Goal: Task Accomplishment & Management: Use online tool/utility

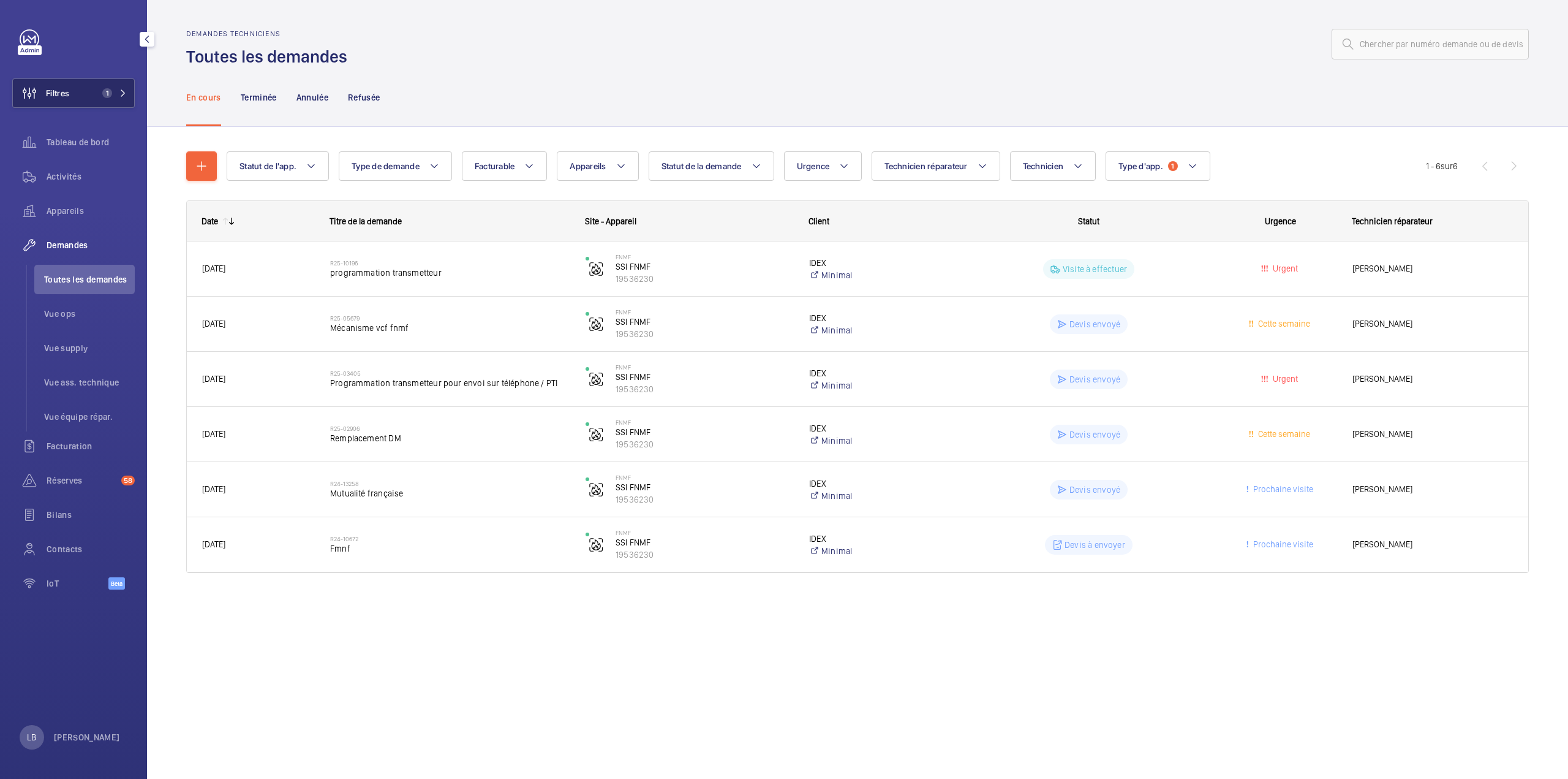
click at [76, 92] on button "Filtres 1" at bounding box center [74, 93] width 122 height 29
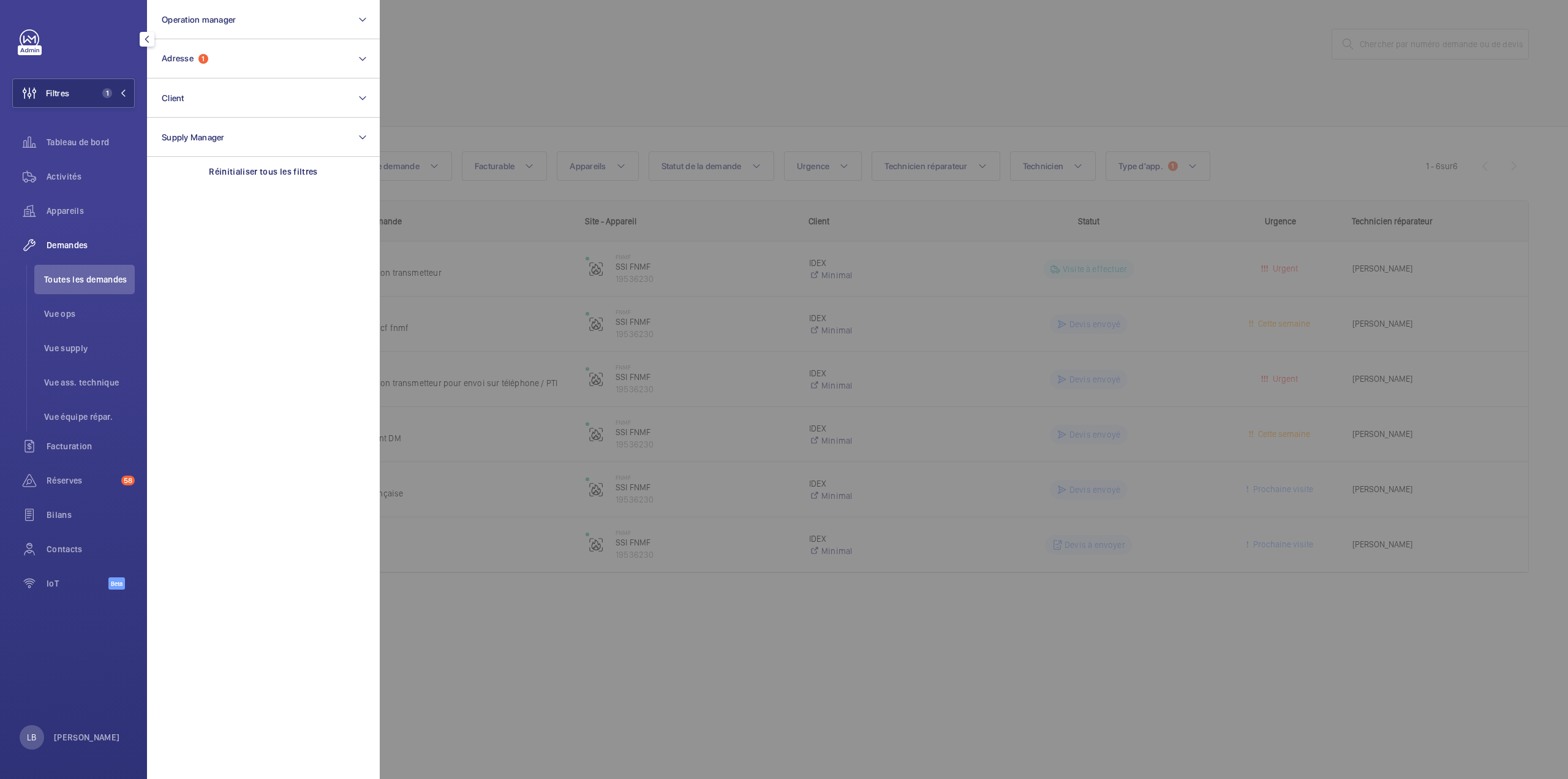
click at [649, 52] on div at bounding box center [1164, 389] width 1568 height 779
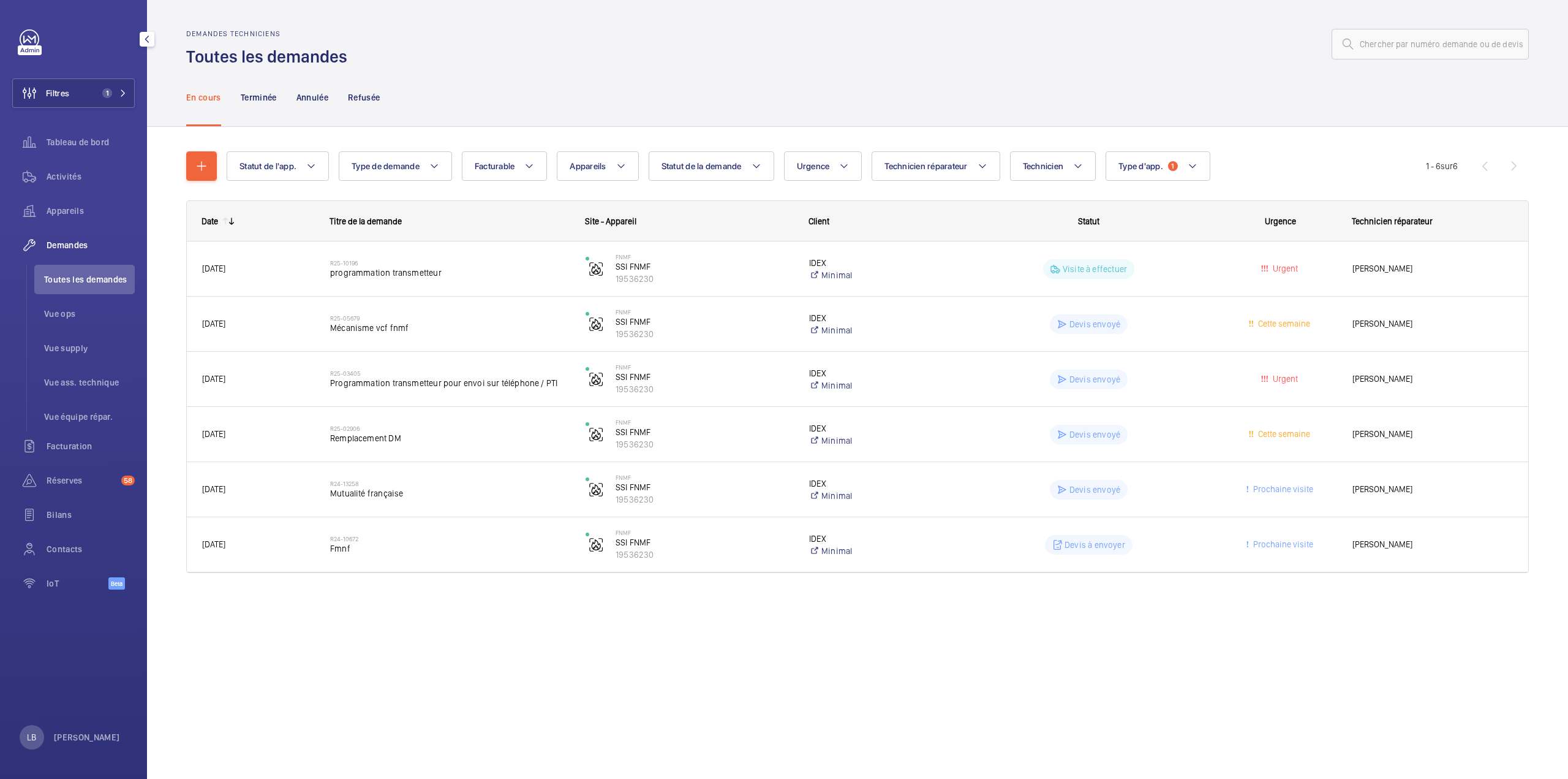
click at [598, 82] on div "En cours Terminée Annulée Refusée" at bounding box center [857, 97] width 1342 height 58
click at [91, 162] on div "Activités" at bounding box center [74, 176] width 122 height 29
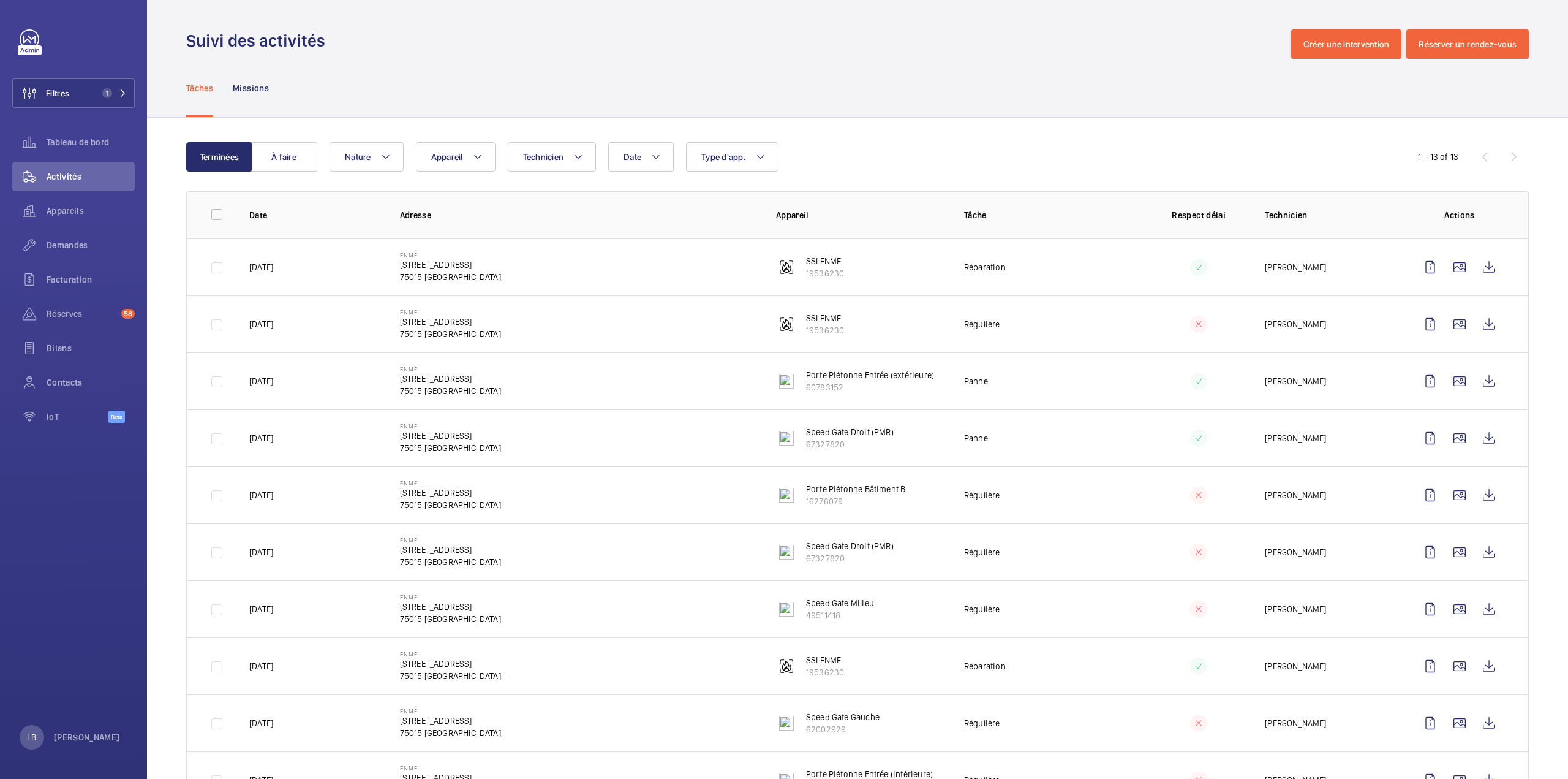
click at [862, 63] on div "Tâches Missions" at bounding box center [857, 88] width 1342 height 58
click at [81, 115] on div "Filtres 1 Tableau de bord Activités Appareils Demandes Facturation Réserves 58 …" at bounding box center [74, 232] width 122 height 407
click at [90, 90] on button "Filtres 1" at bounding box center [74, 93] width 122 height 29
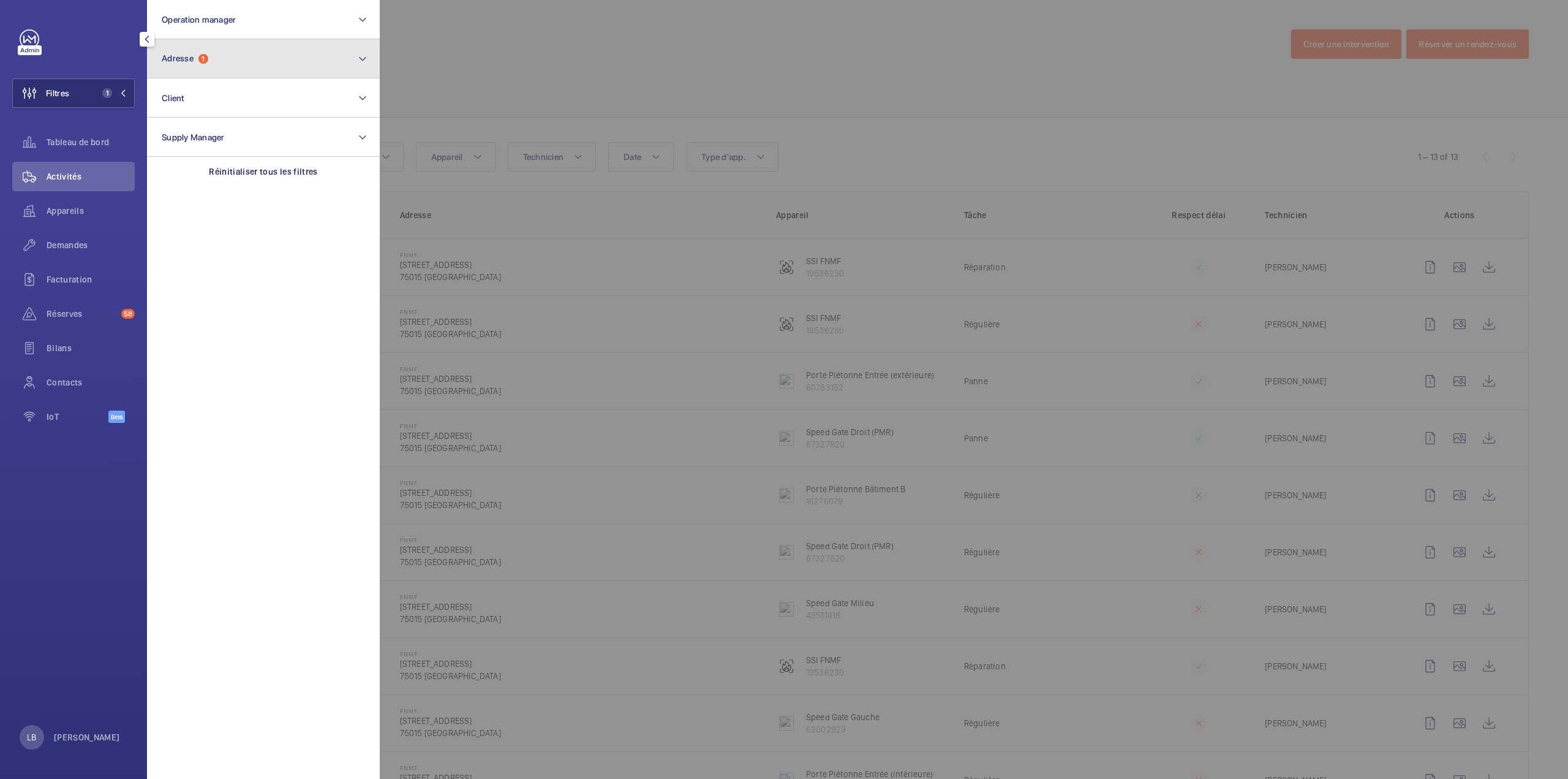
click at [196, 55] on span "Adresse 1" at bounding box center [185, 58] width 47 height 11
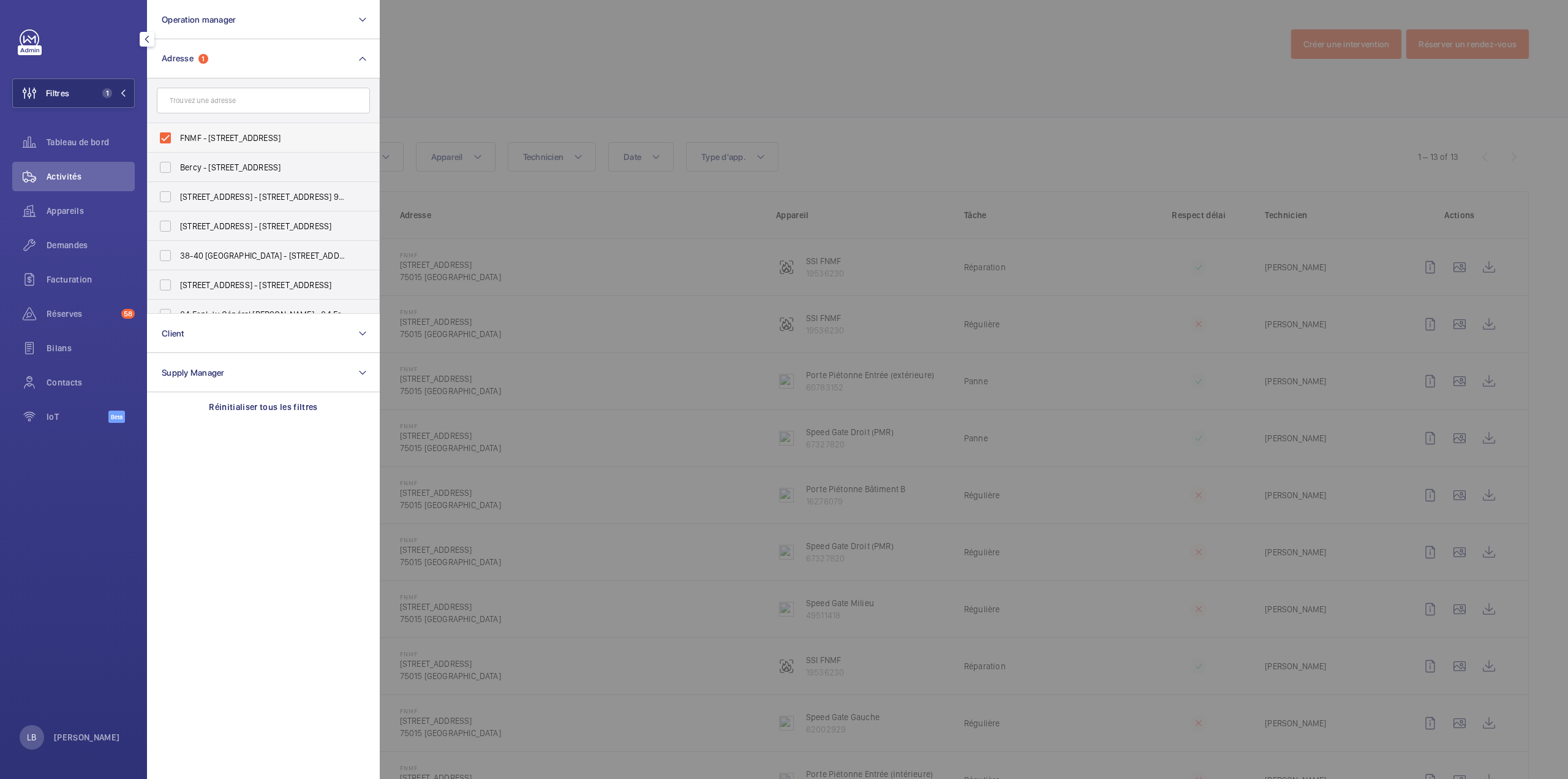
drag, startPoint x: 176, startPoint y: 126, endPoint x: 173, endPoint y: 133, distance: 7.6
click at [176, 126] on label "FNMF - 255 rue de Vaugirard, PARIS 75015" at bounding box center [254, 138] width 213 height 29
click at [176, 126] on input "FNMF - 255 rue de Vaugirard, PARIS 75015" at bounding box center [164, 137] width 24 height 24
checkbox input "false"
click at [543, 41] on div at bounding box center [1164, 389] width 1568 height 779
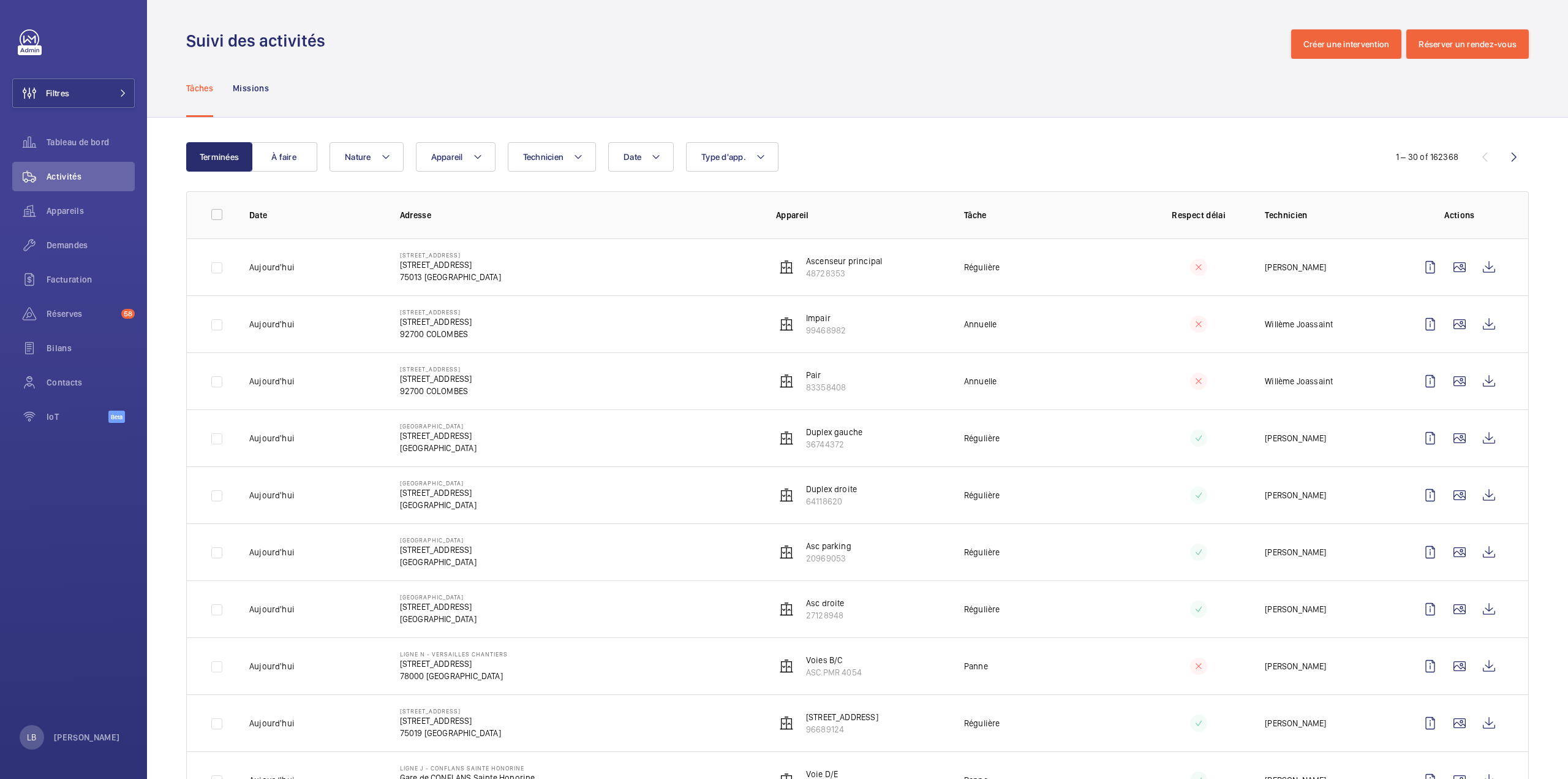
click at [729, 157] on span "Type d'app." at bounding box center [723, 157] width 45 height 10
click at [706, 330] on label "Sécurité incendie" at bounding box center [792, 329] width 213 height 29
click at [706, 330] on input "Sécurité incendie" at bounding box center [704, 328] width 24 height 24
checkbox input "true"
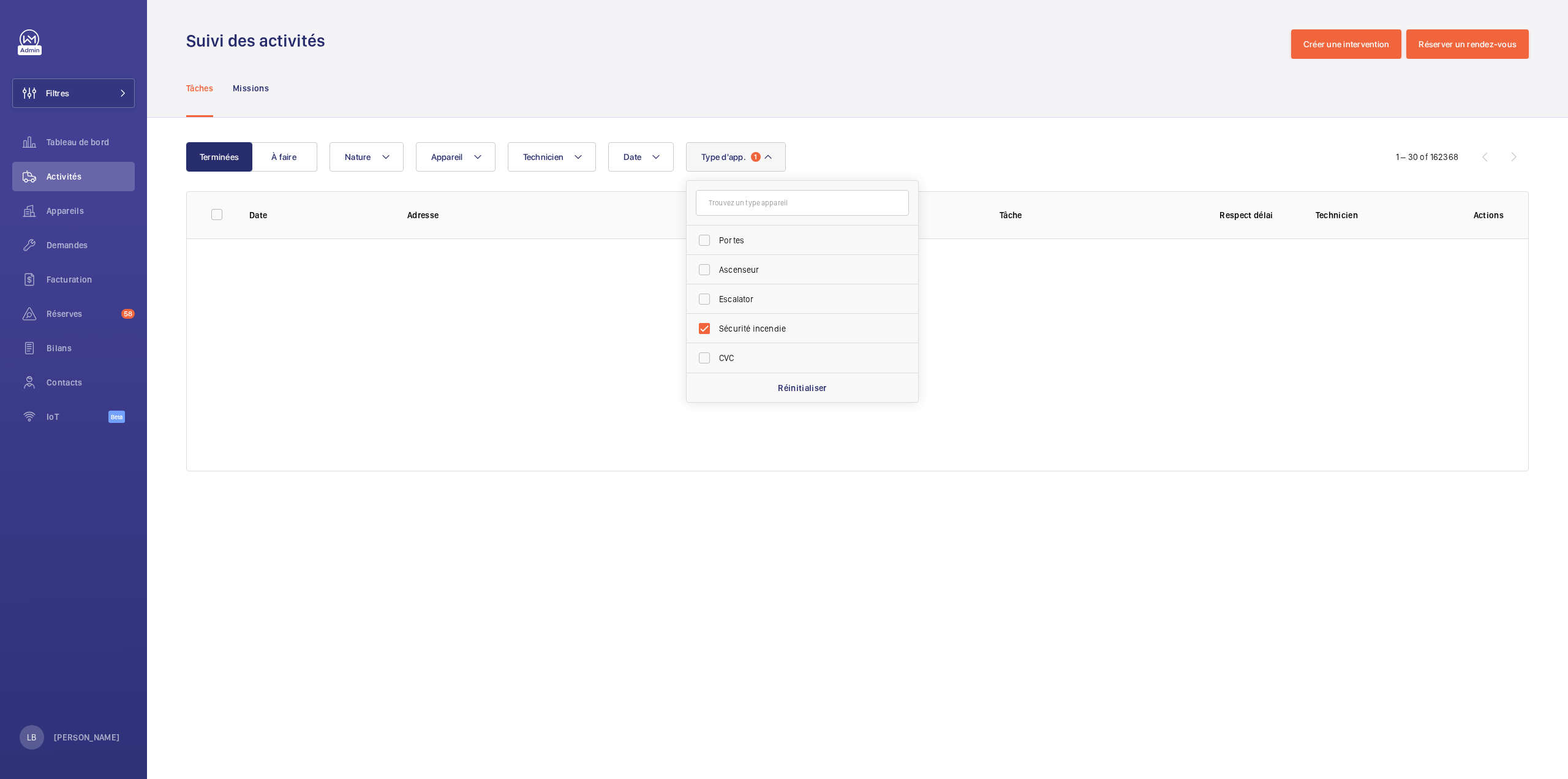
click at [814, 107] on div "Tâches Missions" at bounding box center [857, 88] width 1342 height 58
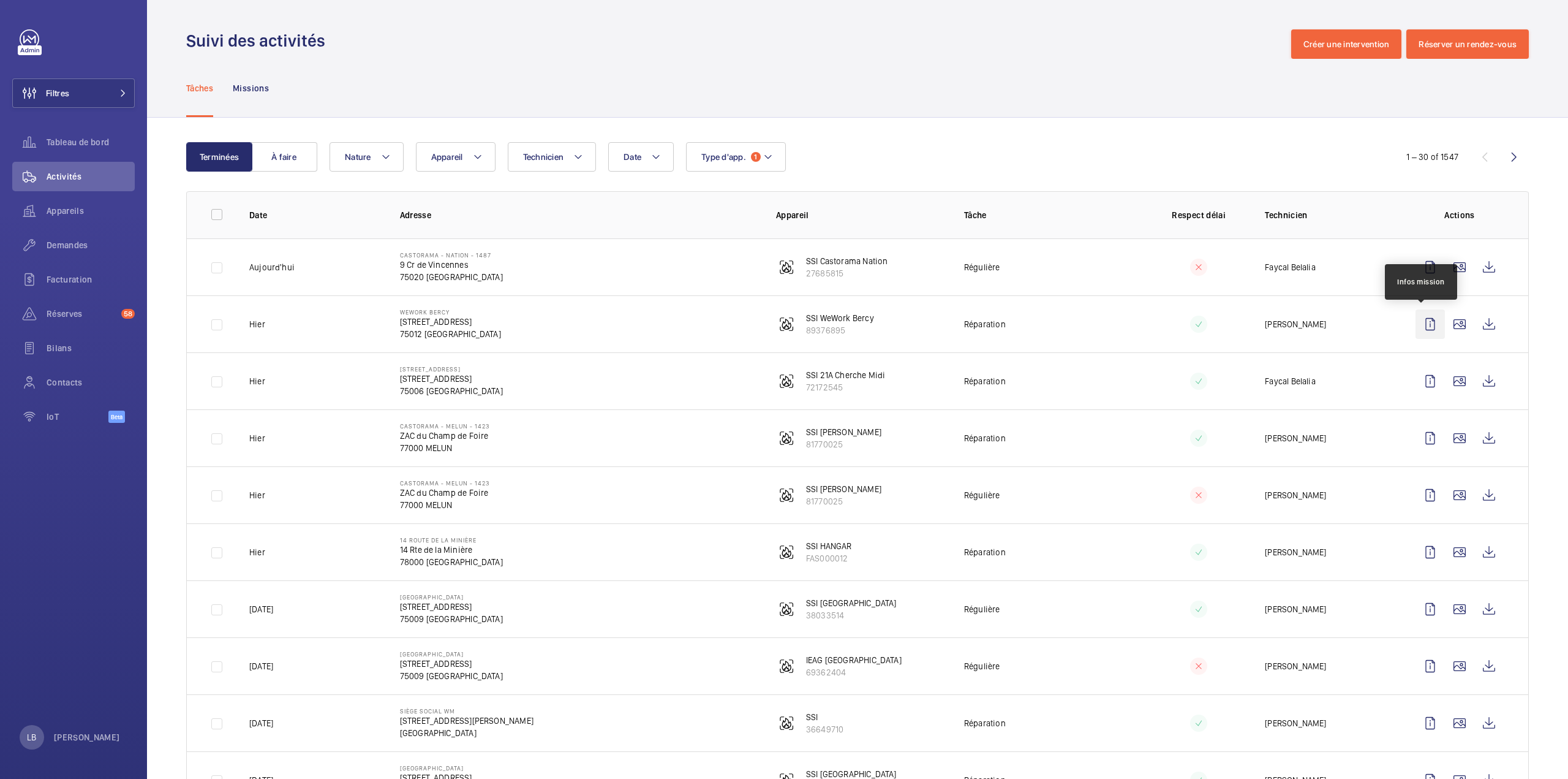
click at [1415, 332] on wm-front-icon-button at bounding box center [1430, 324] width 29 height 29
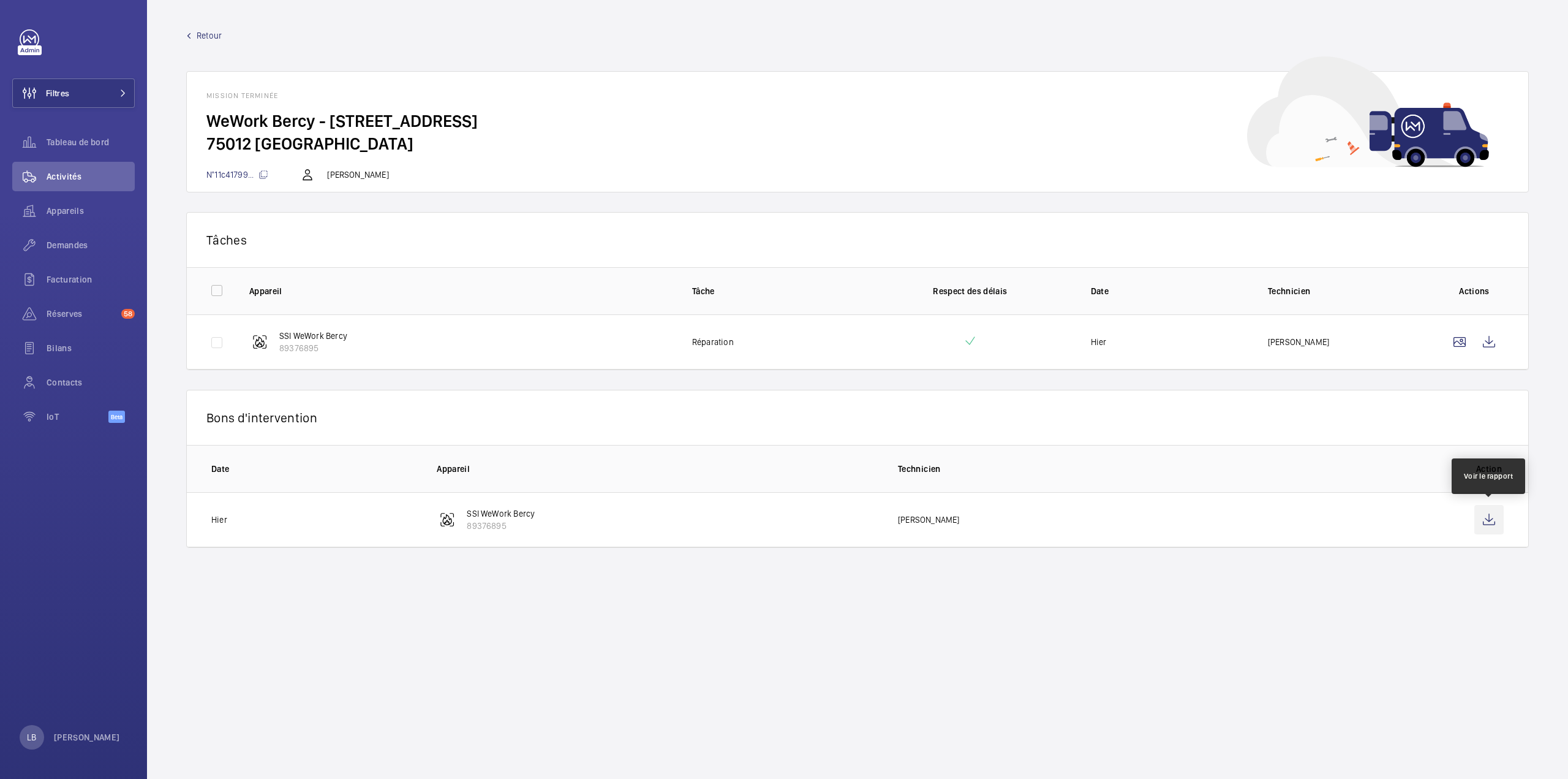
click at [1484, 513] on wm-front-icon-button at bounding box center [1488, 519] width 29 height 29
click at [1484, 340] on wm-front-icon-button at bounding box center [1488, 341] width 29 height 29
click at [202, 29] on span "Retour" at bounding box center [209, 35] width 25 height 13
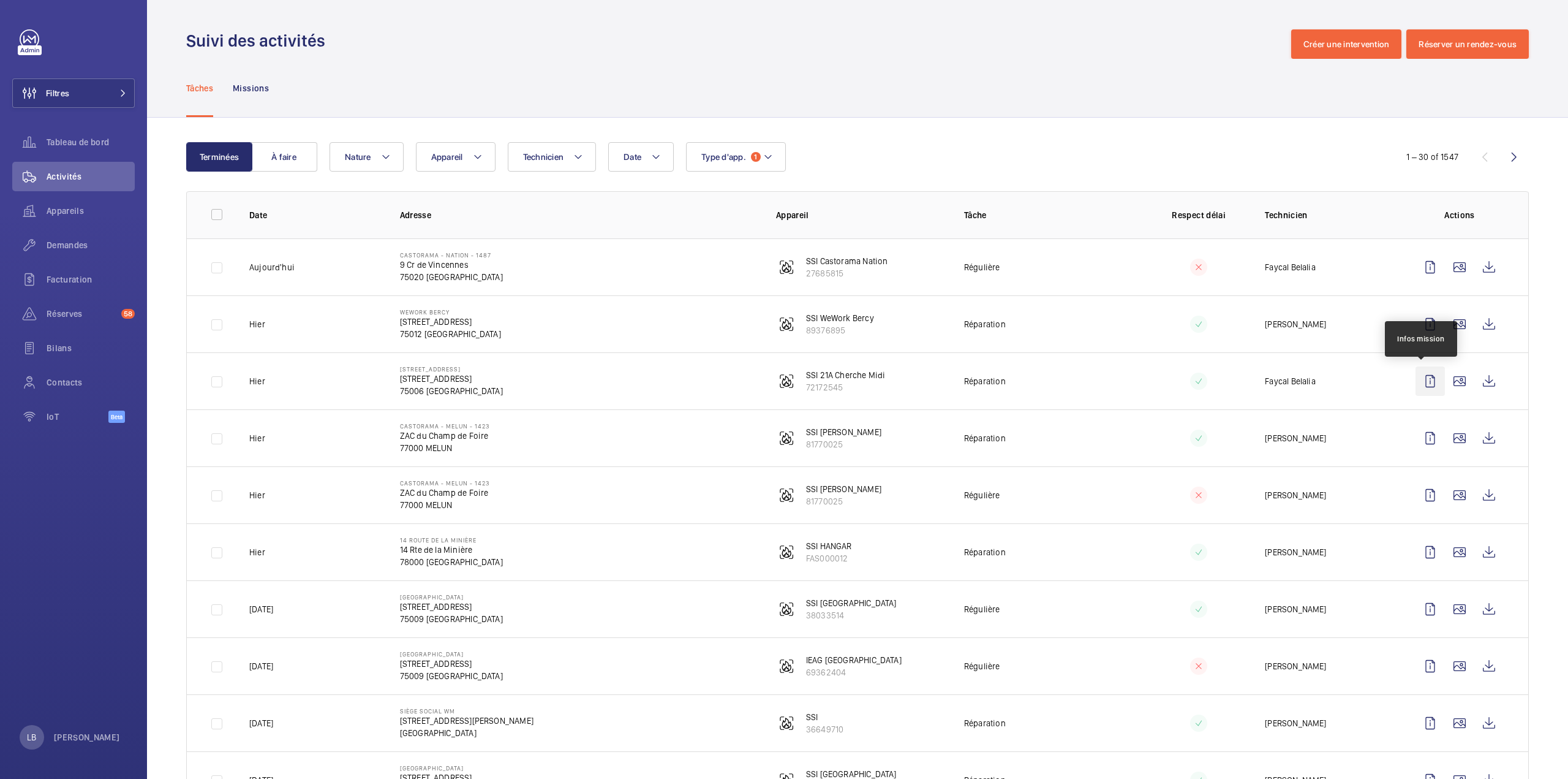
click at [1415, 384] on wm-front-icon-button at bounding box center [1430, 381] width 29 height 29
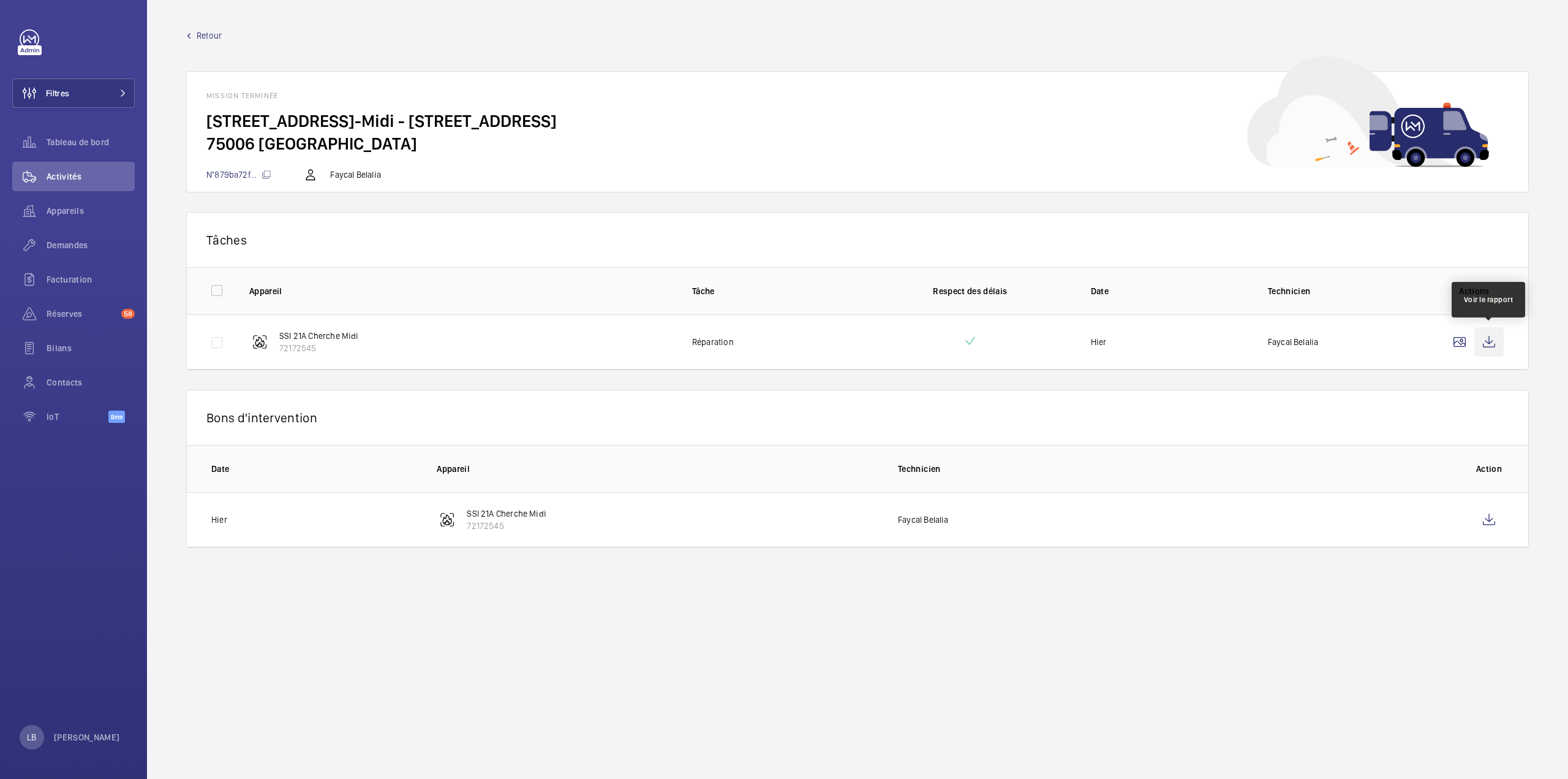
click at [1490, 338] on wm-front-icon-button at bounding box center [1488, 341] width 29 height 29
click at [65, 250] on span "Demandes" at bounding box center [90, 245] width 88 height 13
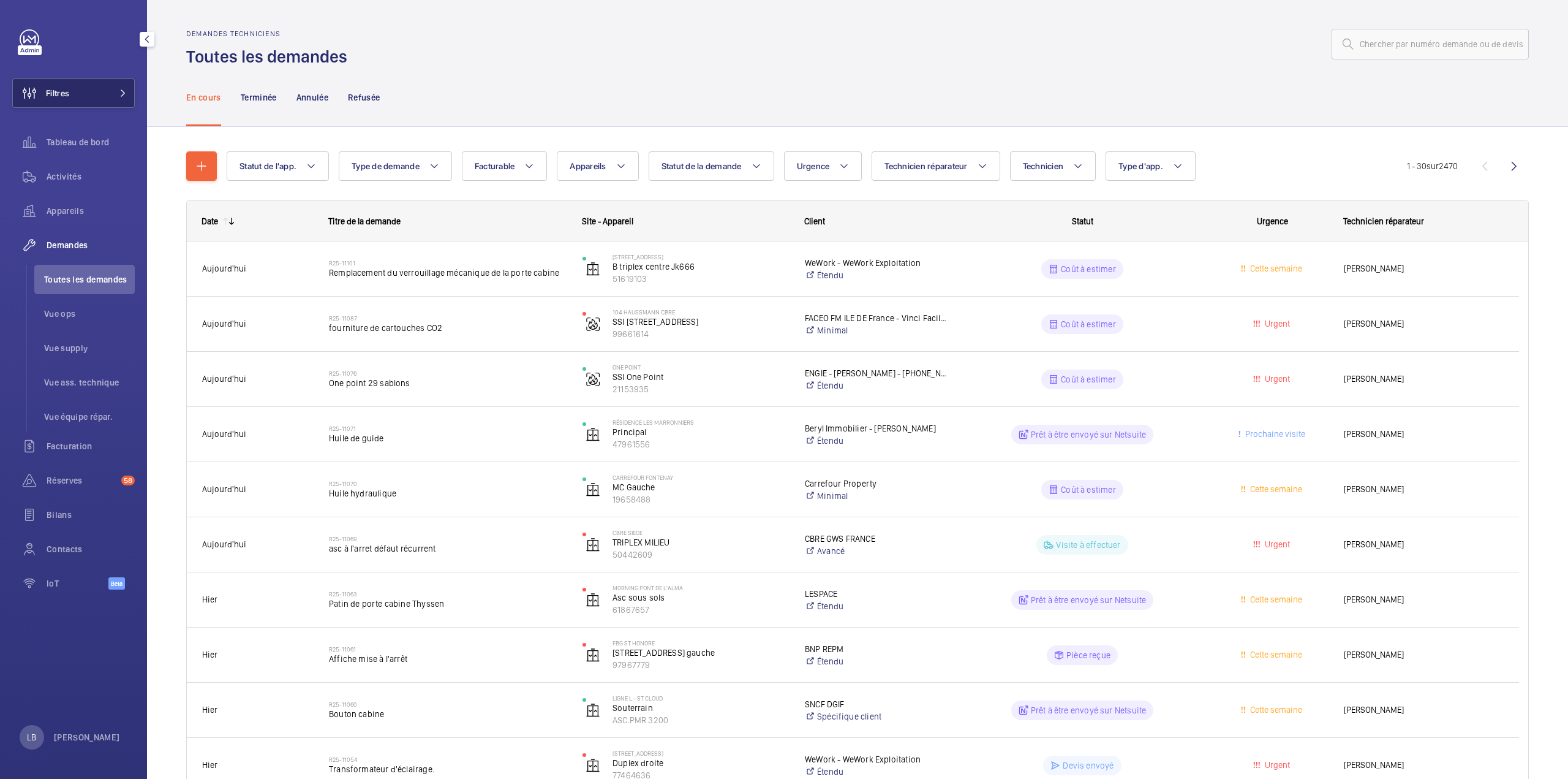
click at [98, 79] on button "Filtres" at bounding box center [74, 93] width 122 height 29
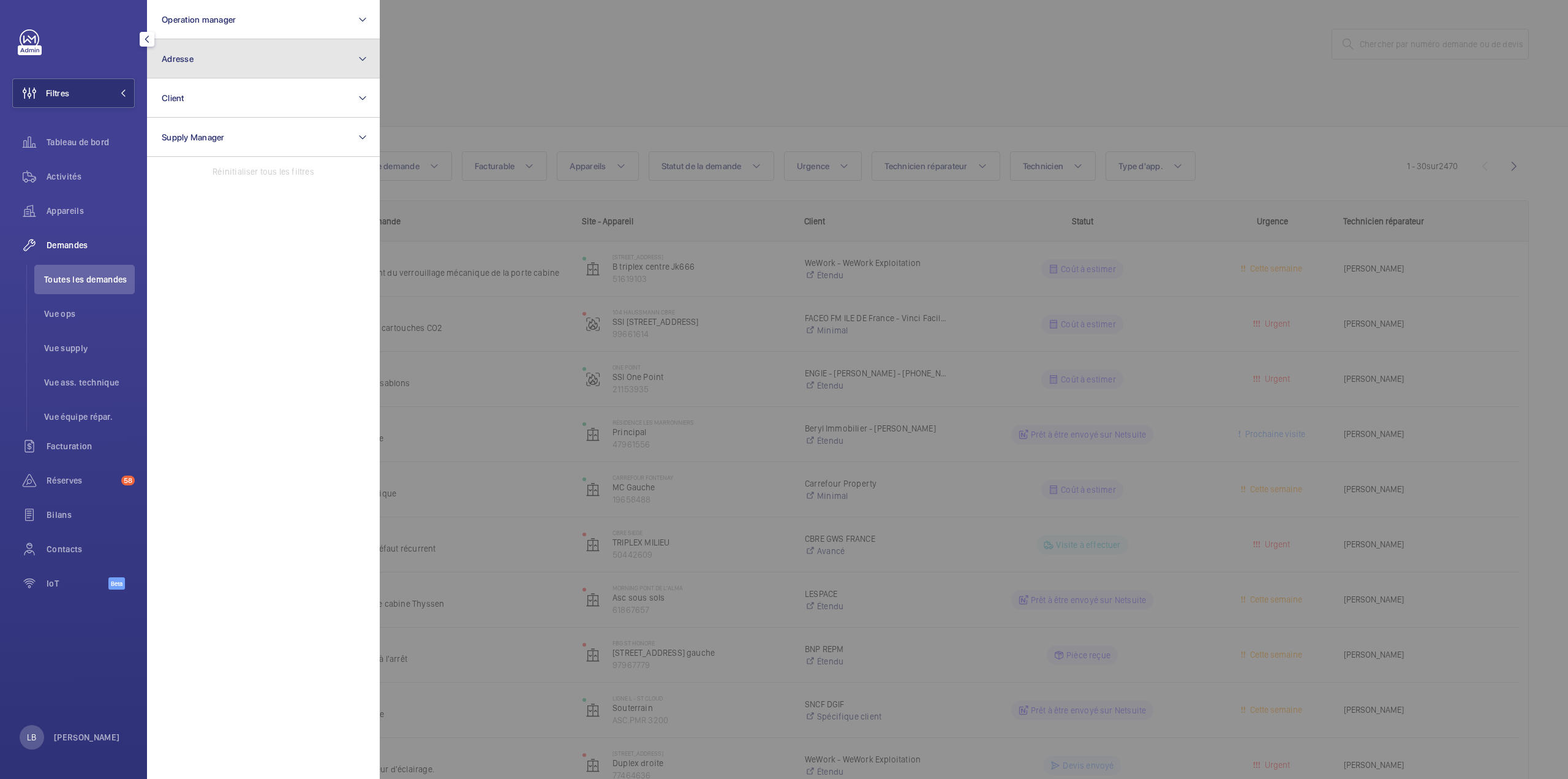
click at [232, 46] on button "Adresse" at bounding box center [262, 58] width 232 height 39
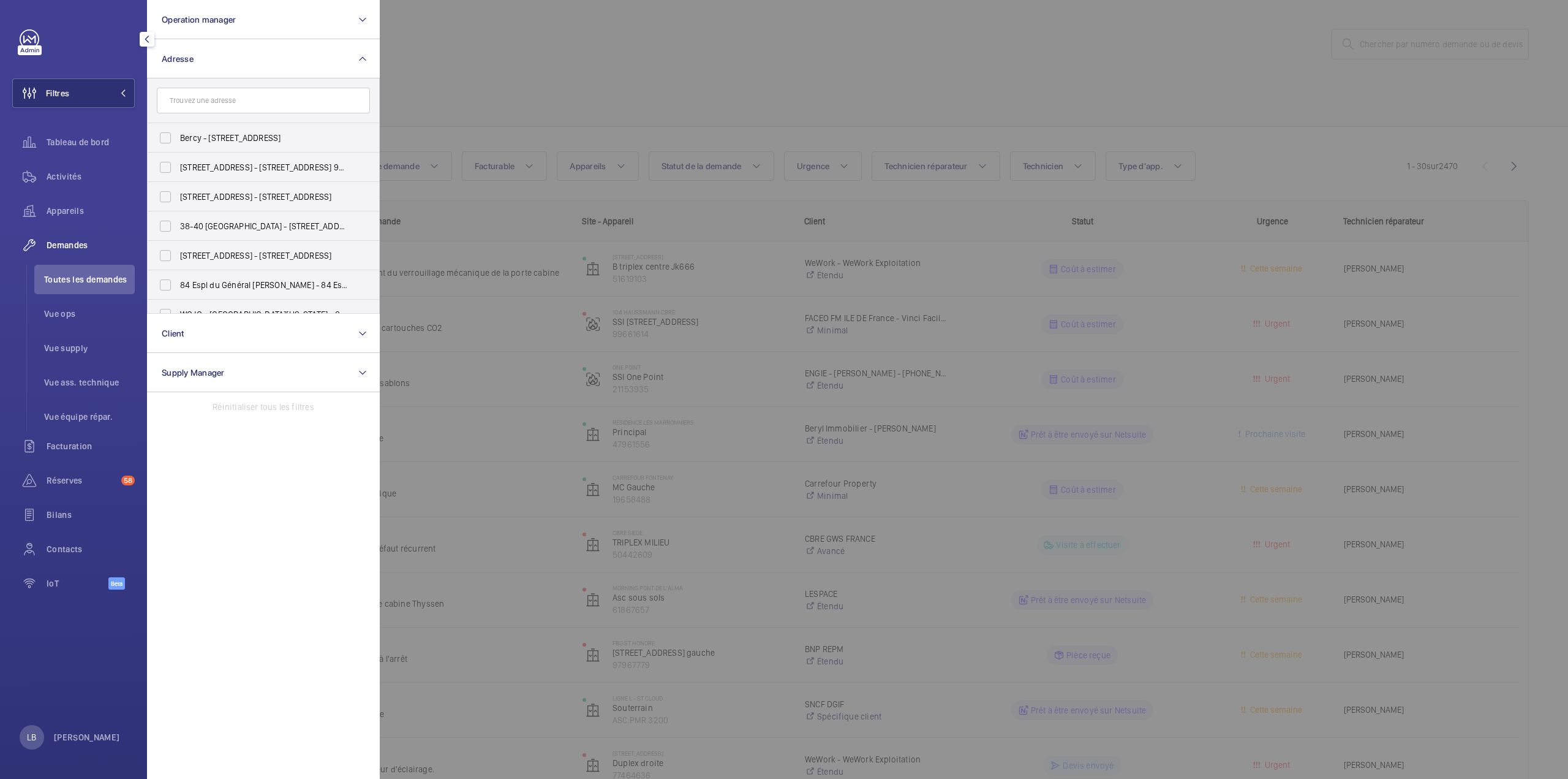
click at [201, 107] on input "text" at bounding box center [262, 100] width 213 height 25
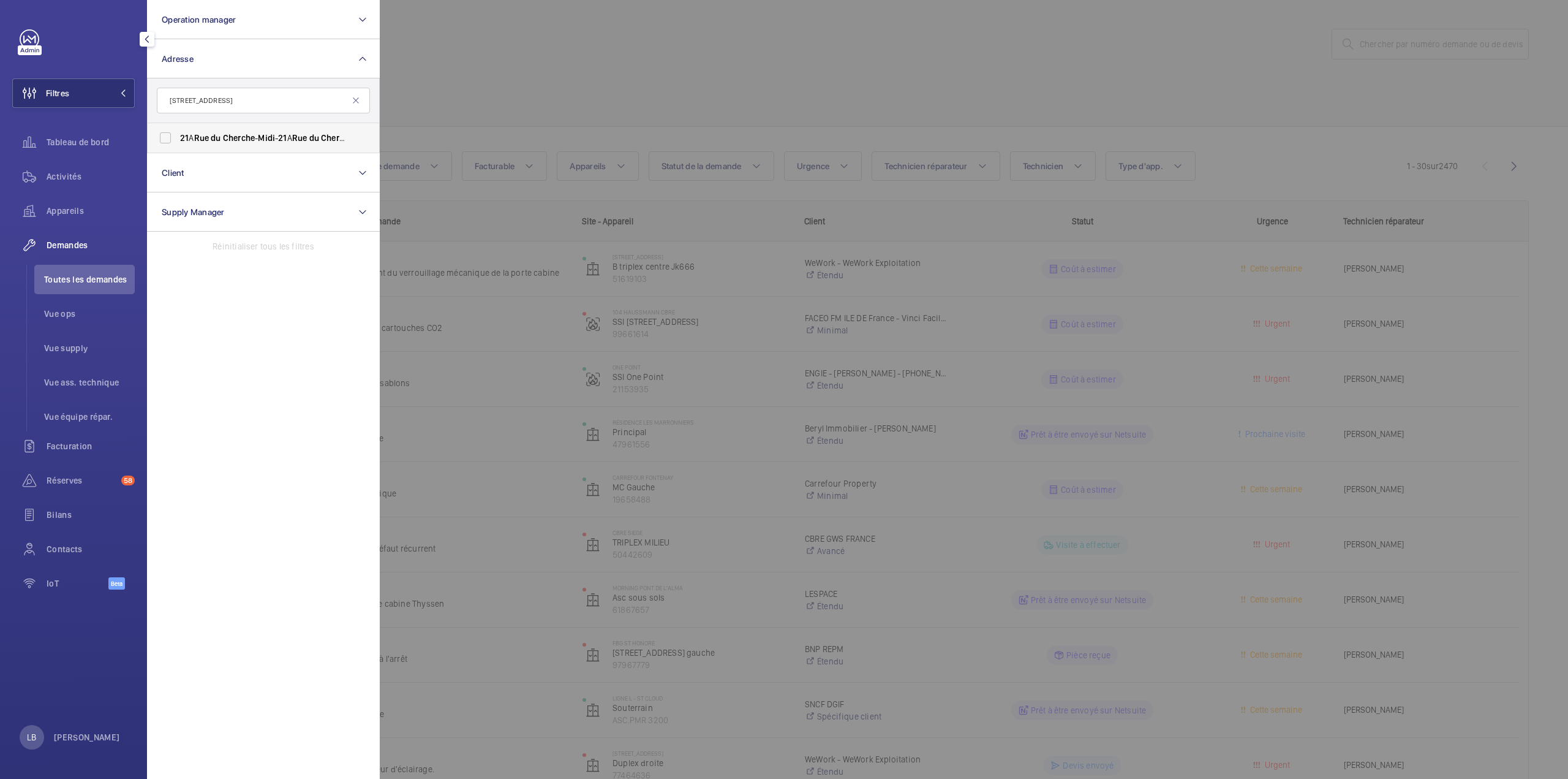
type input "21 rue du cherche midi"
click at [161, 143] on label "21 A Rue du Cherche - Midi - 21 A Rue du Cherche - Midi , PARIS 75006" at bounding box center [254, 138] width 213 height 29
click at [161, 143] on input "21 A Rue du Cherche - Midi - 21 A Rue du Cherche - Midi , PARIS 75006" at bounding box center [164, 137] width 24 height 24
checkbox input "true"
click at [529, 95] on div at bounding box center [1164, 389] width 1568 height 779
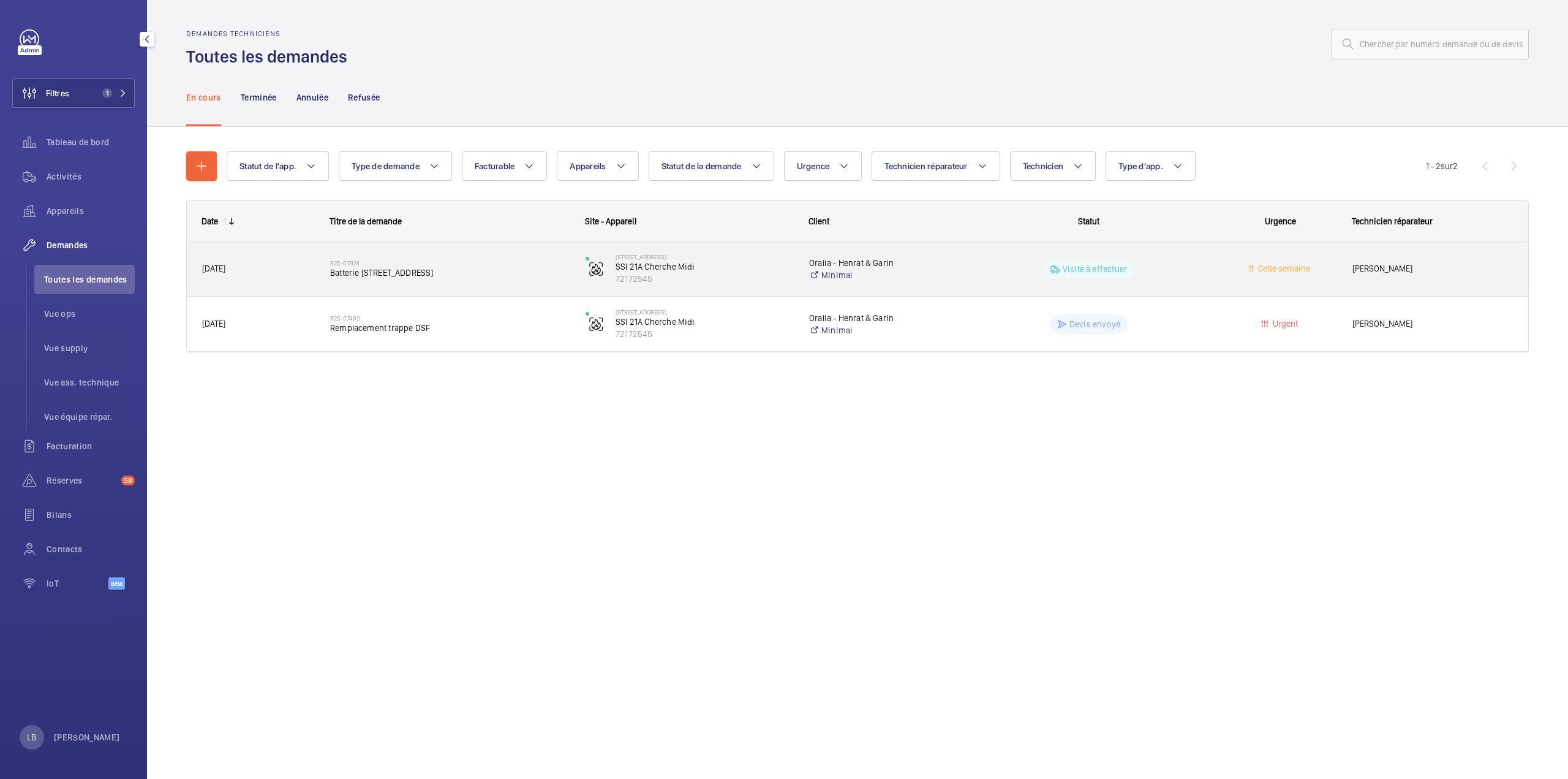
click at [1210, 263] on div "Cette semaine" at bounding box center [1272, 268] width 126 height 39
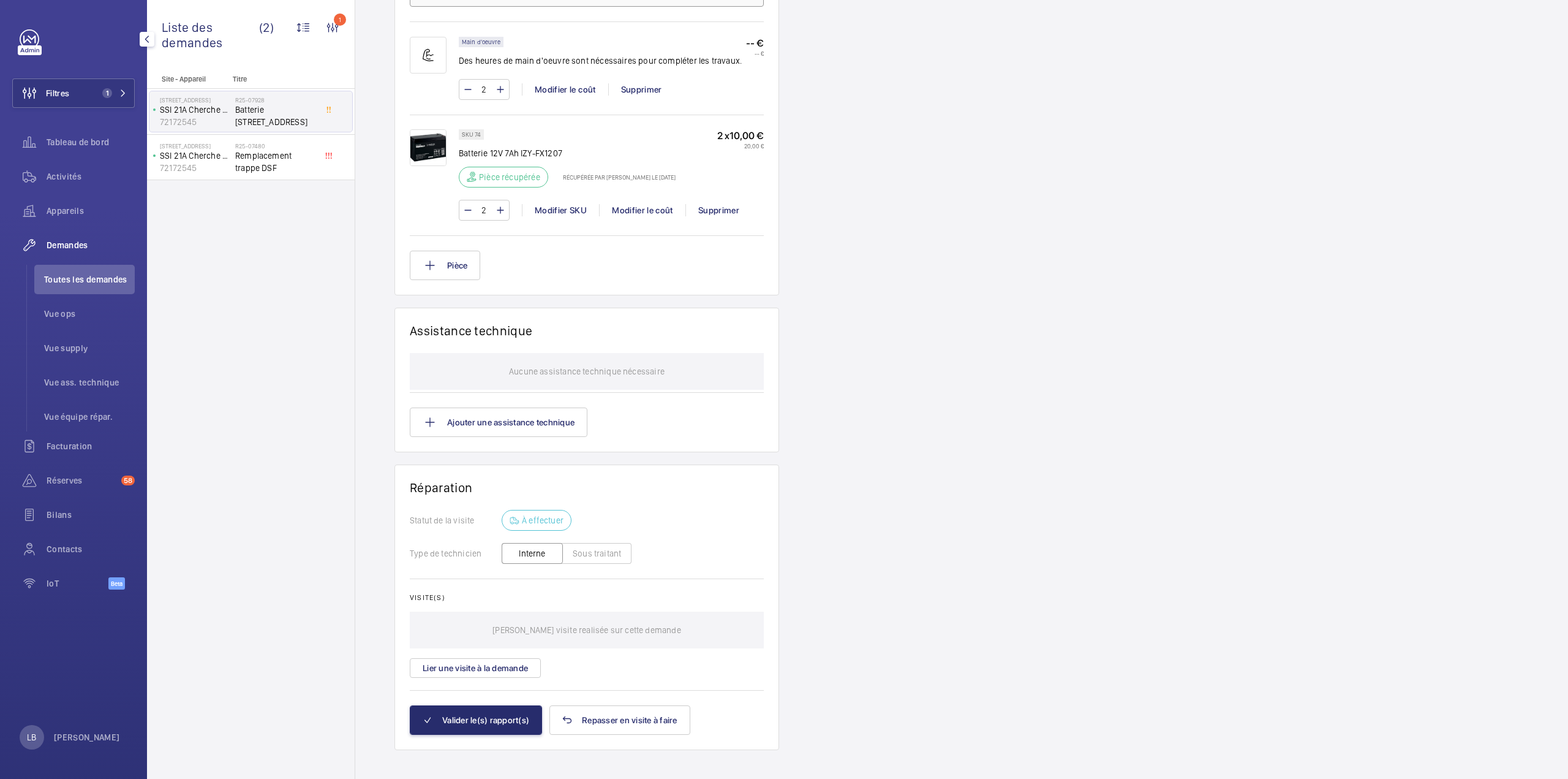
scroll to position [812, 0]
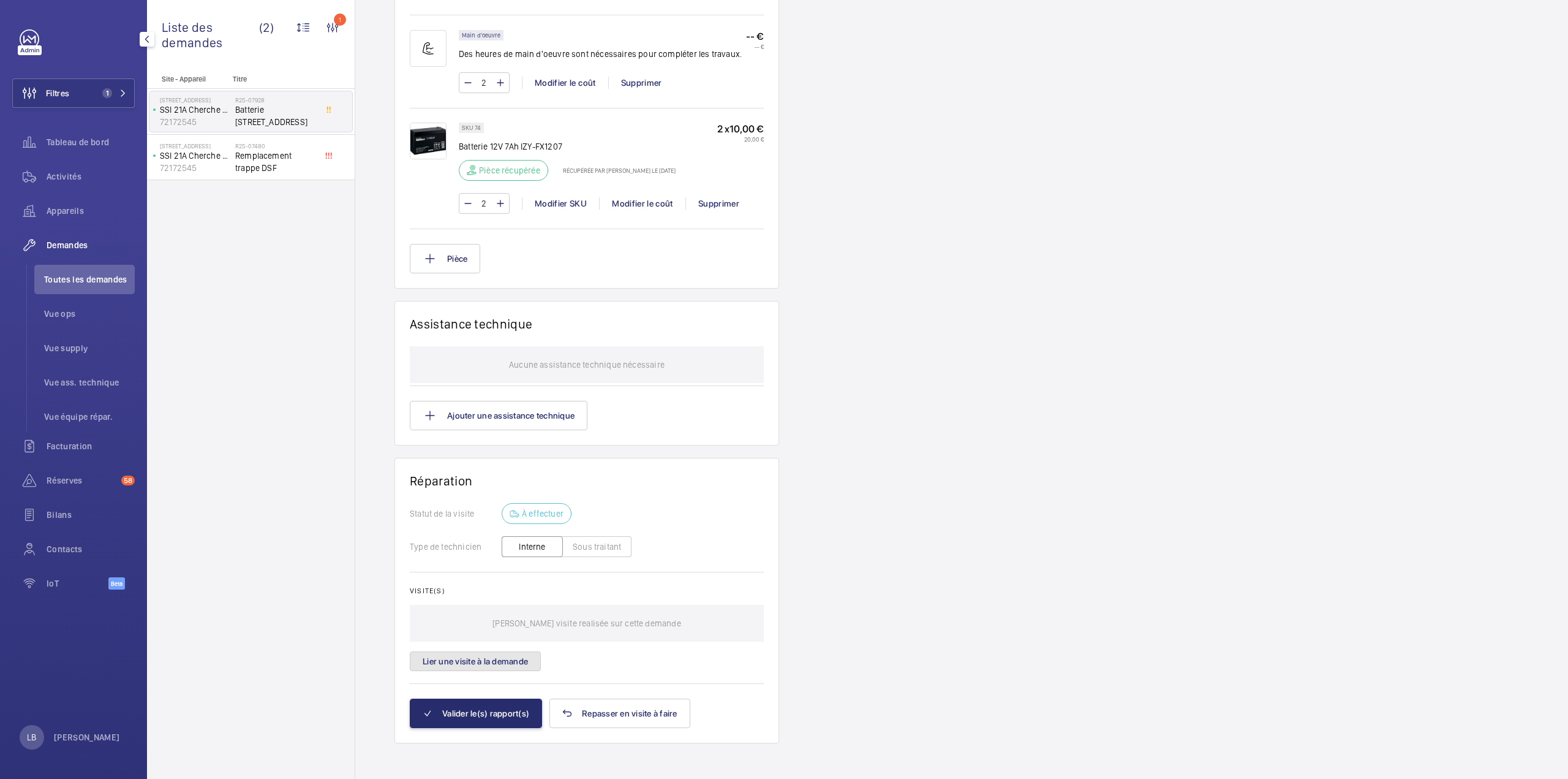
click at [474, 656] on button "Lier une visite à la demande" at bounding box center [474, 661] width 131 height 19
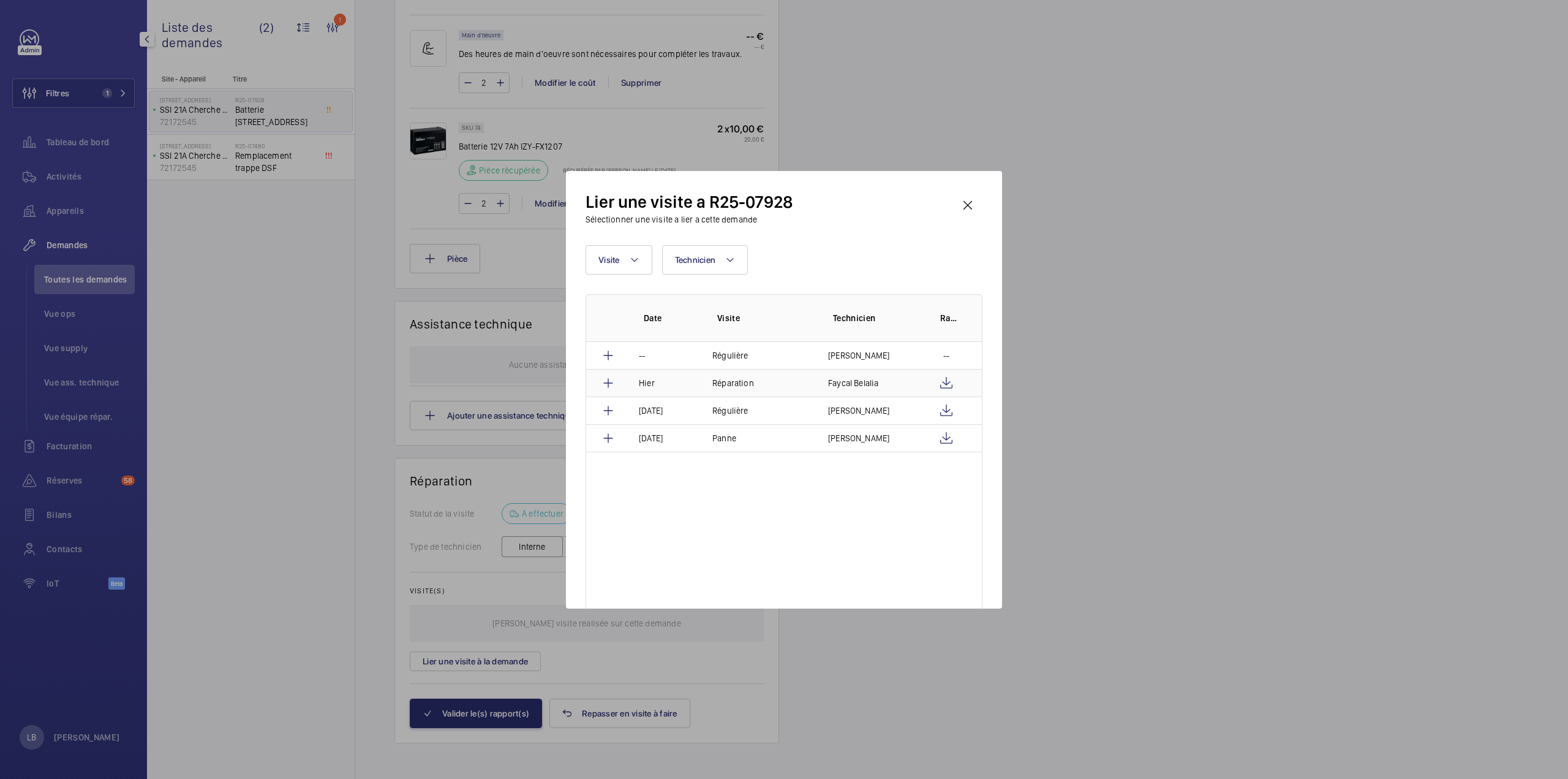
click at [802, 381] on td "Réparation" at bounding box center [755, 382] width 116 height 27
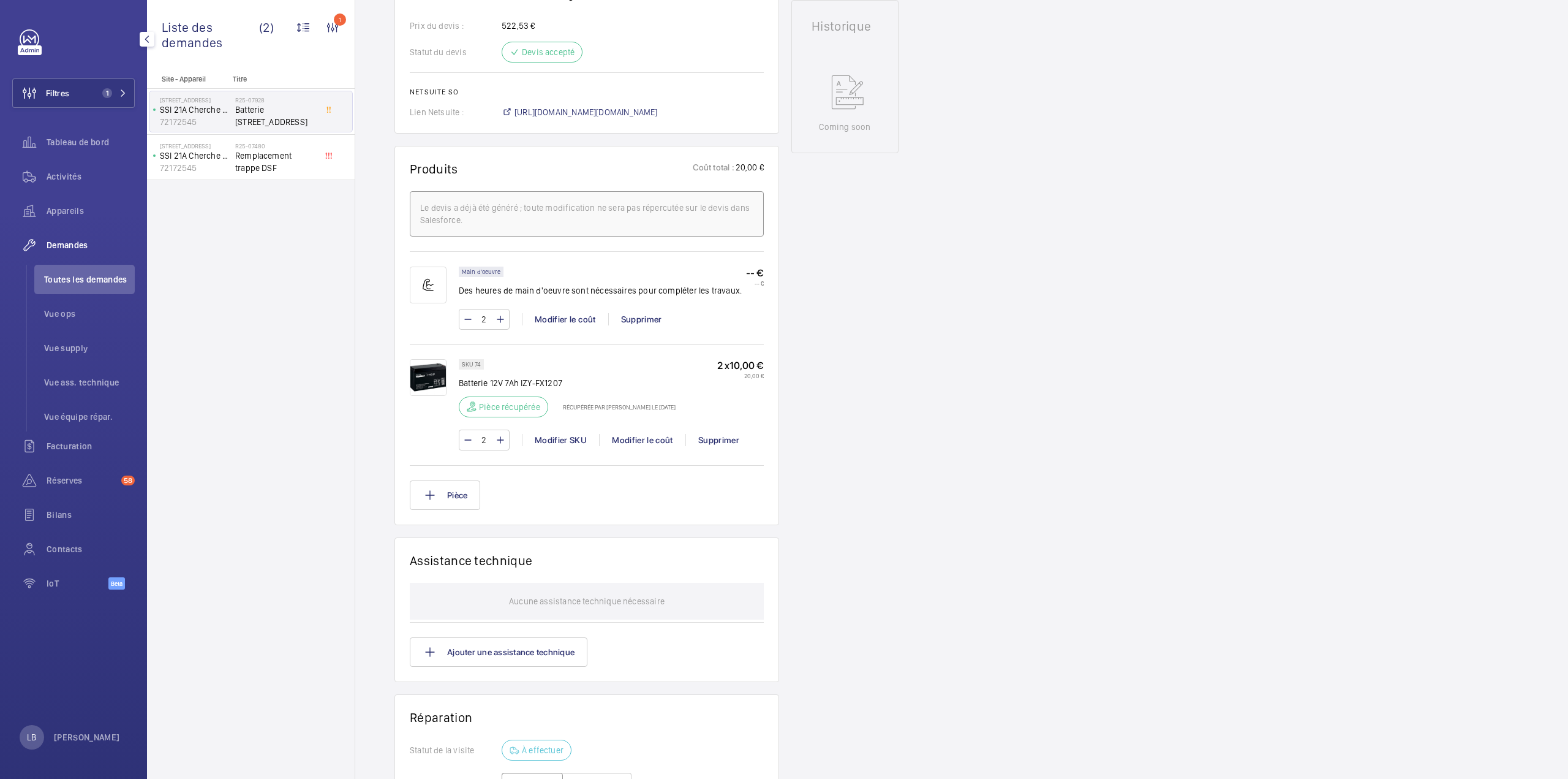
scroll to position [805, 0]
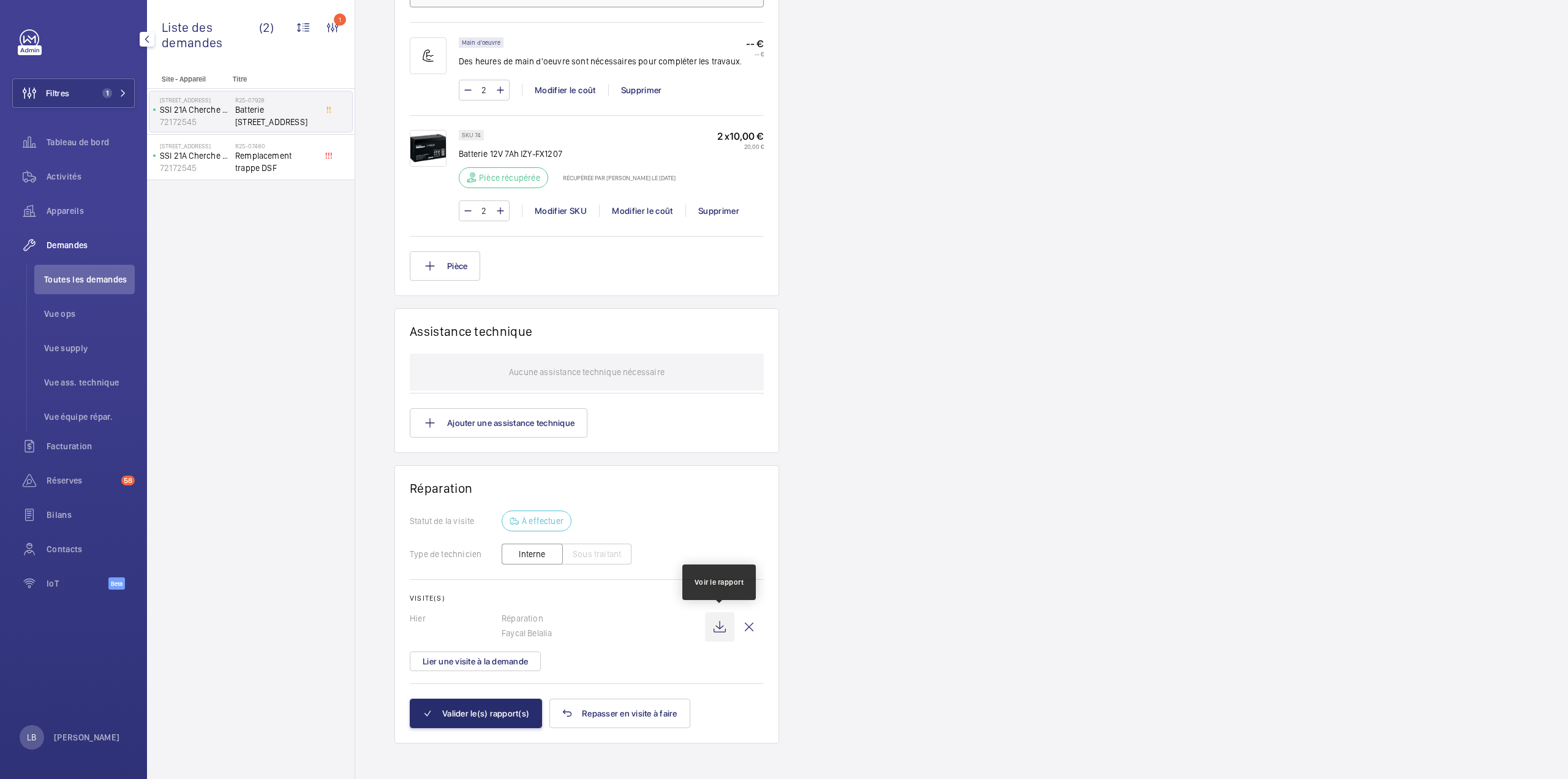
click at [714, 624] on wm-front-icon-button at bounding box center [719, 626] width 29 height 29
click at [286, 516] on div "Site - Appareil Titre 21A Rue du Cherche-Midi SSI 21A Cherche Midi 72172545 R25…" at bounding box center [251, 427] width 208 height 704
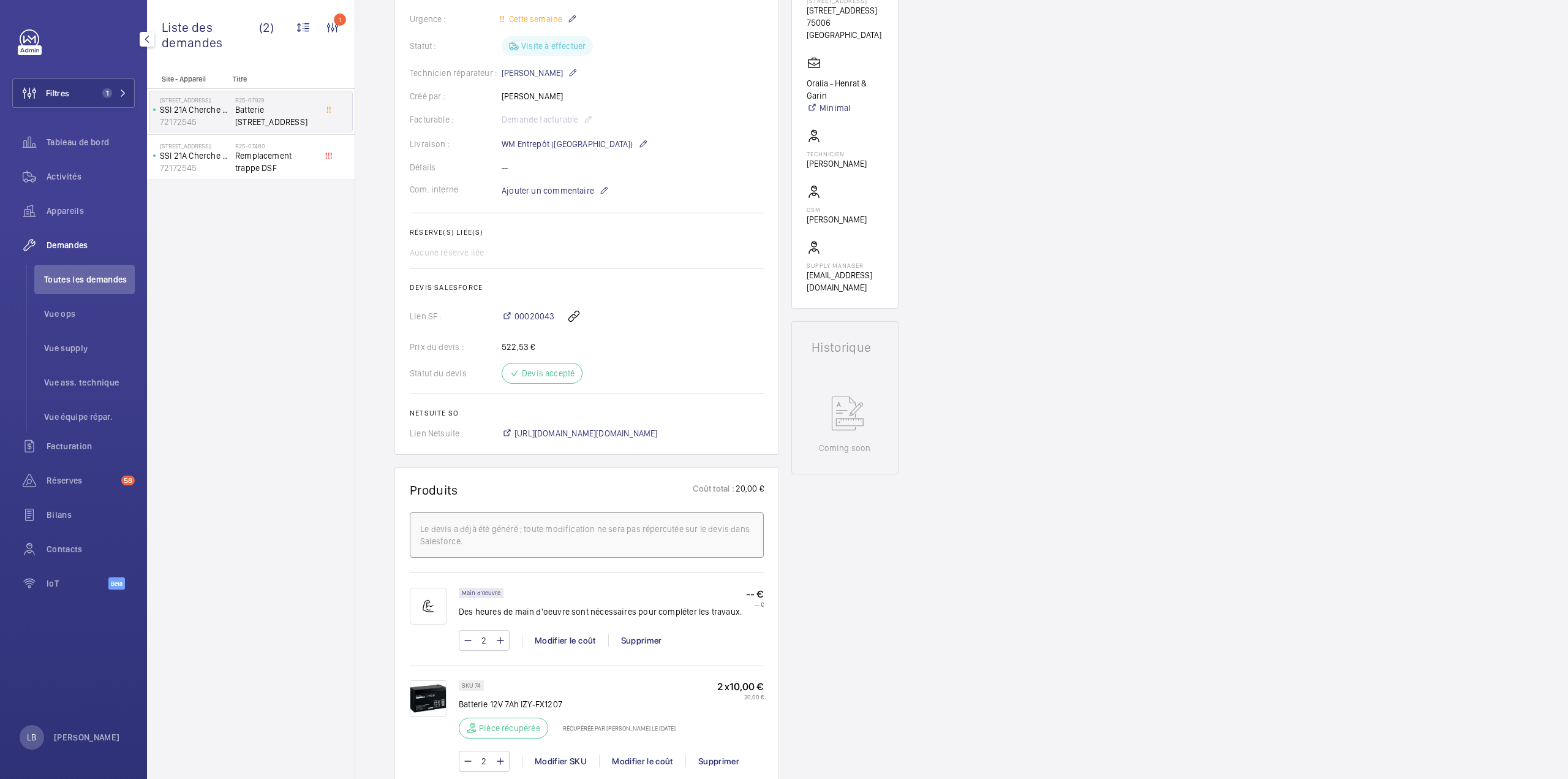
scroll to position [254, 0]
click at [540, 315] on span "00020043" at bounding box center [534, 317] width 40 height 13
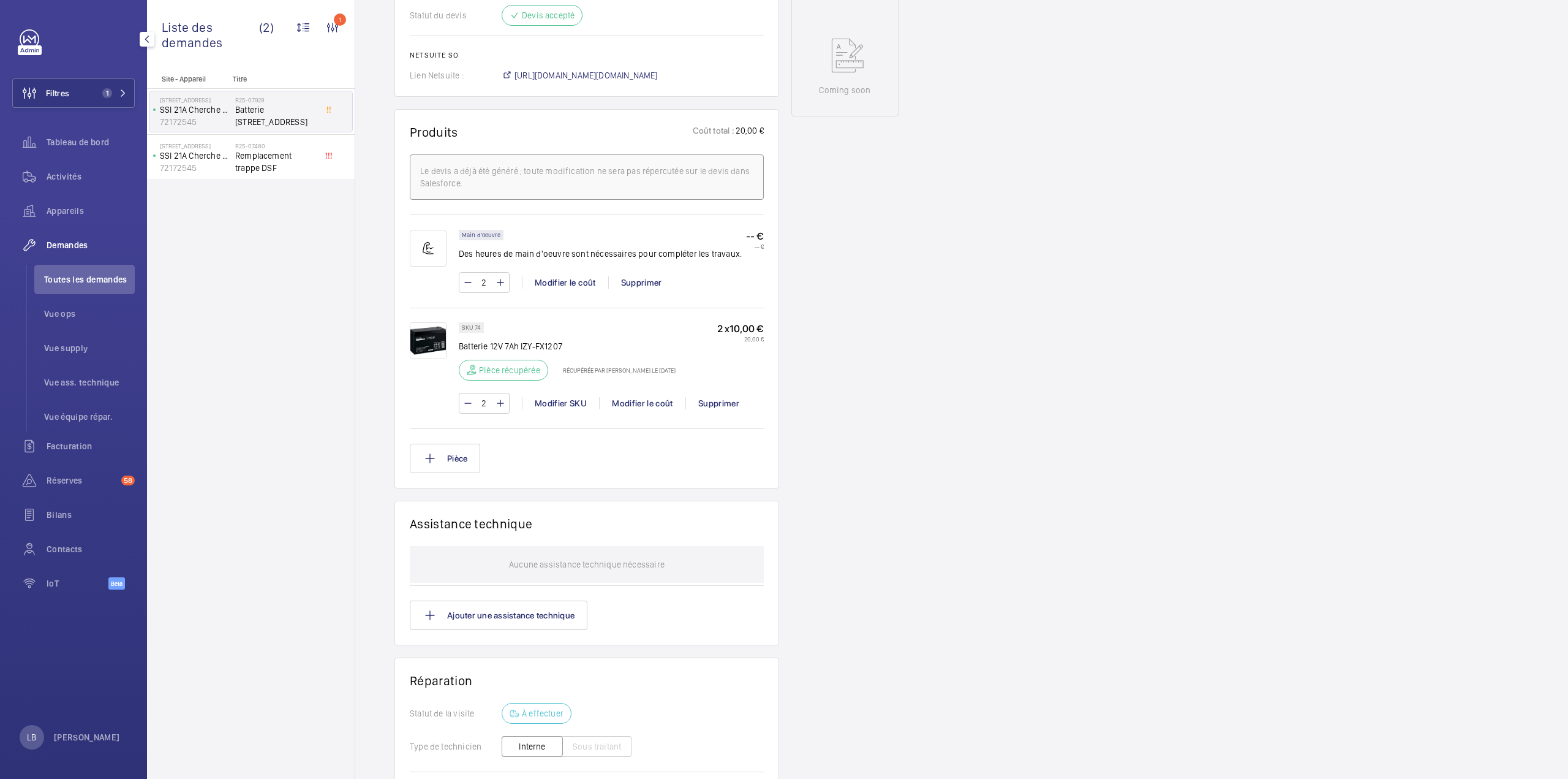
scroll to position [805, 0]
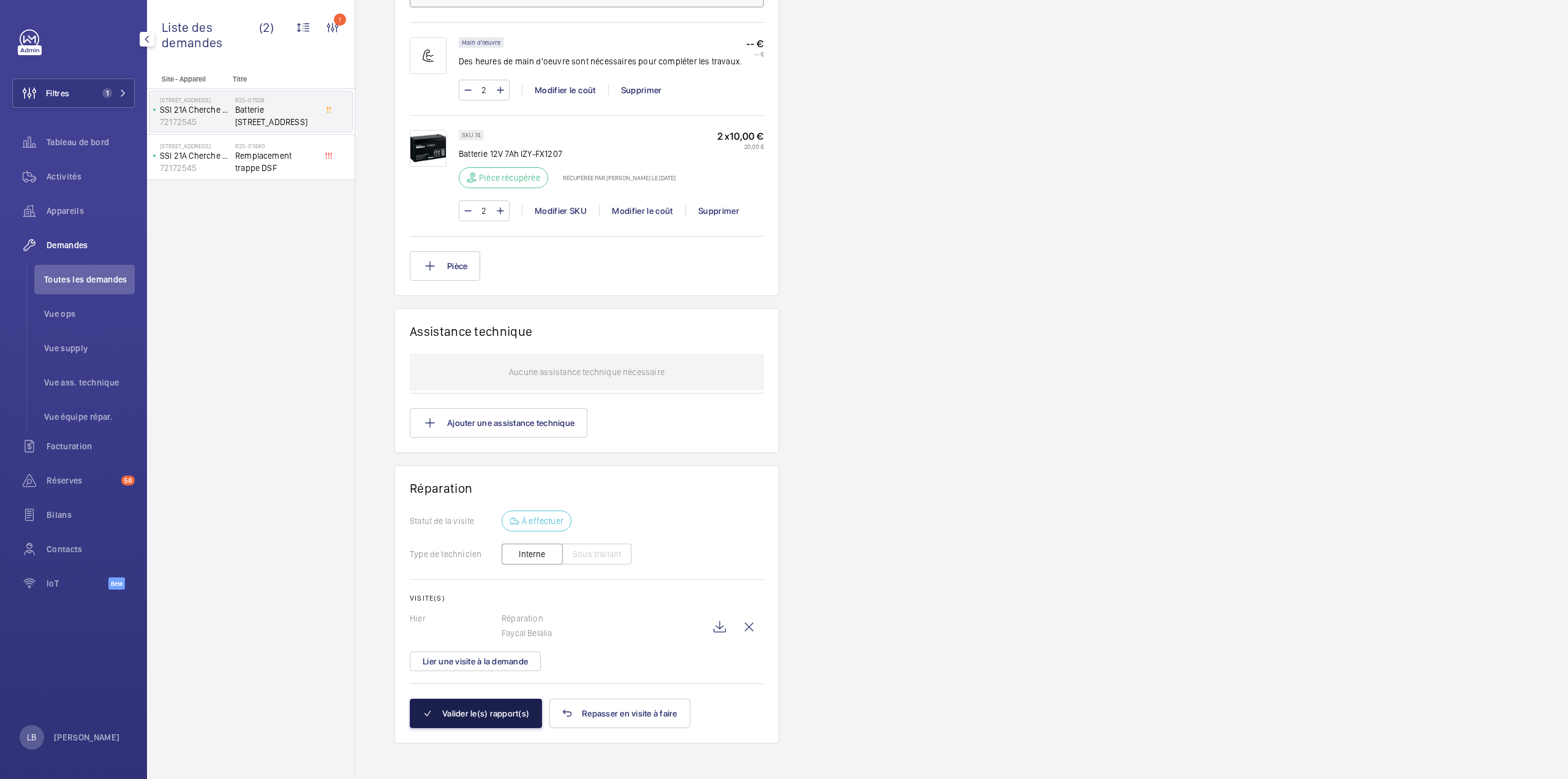
click at [506, 704] on button "Valider le(s) rapport(s)" at bounding box center [475, 713] width 132 height 29
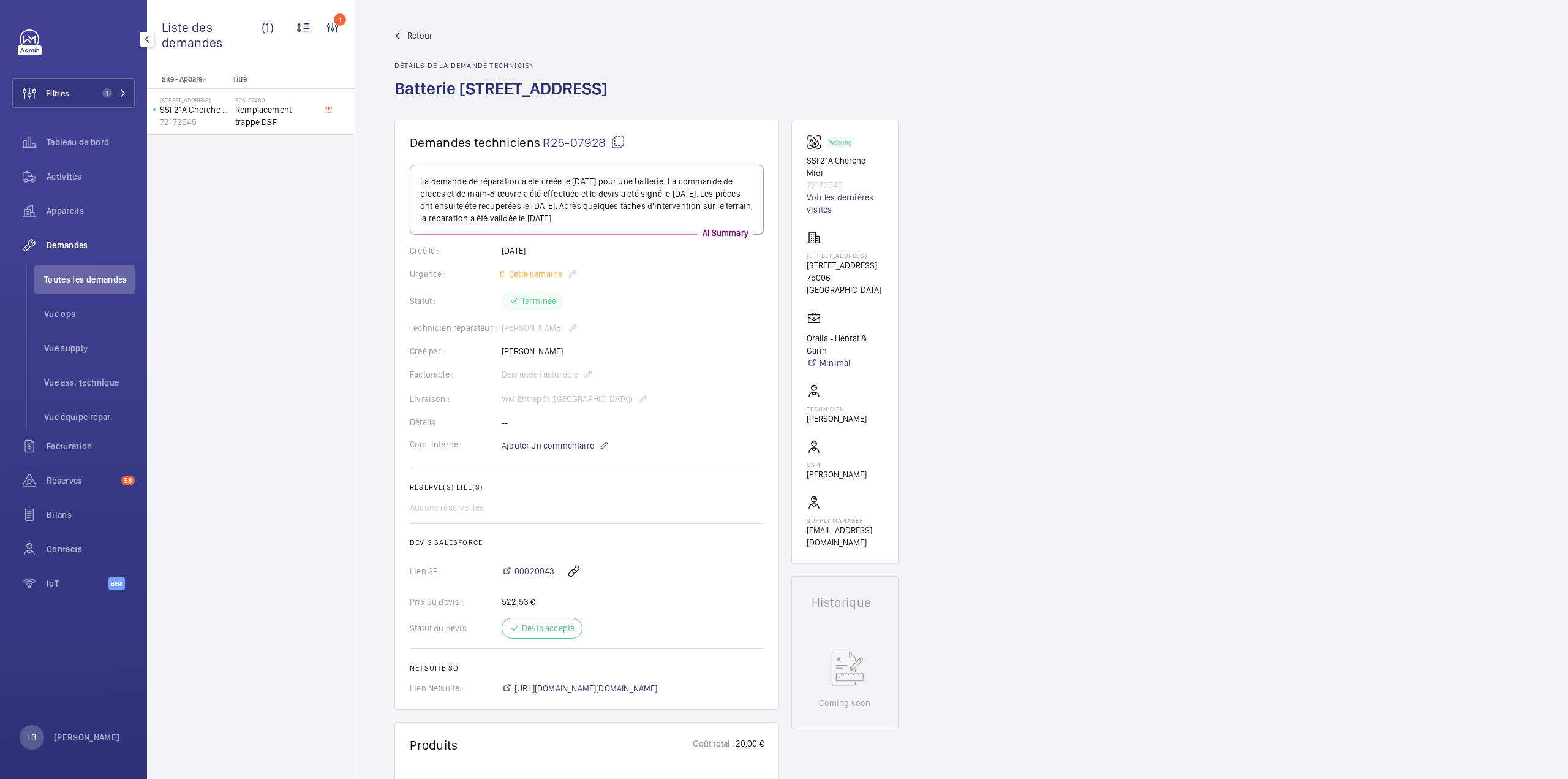
click at [1028, 369] on div "Demandes techniciens R25-07928 La demande de réparation a été créée le 10 juin …" at bounding box center [960, 746] width 1212 height 1253
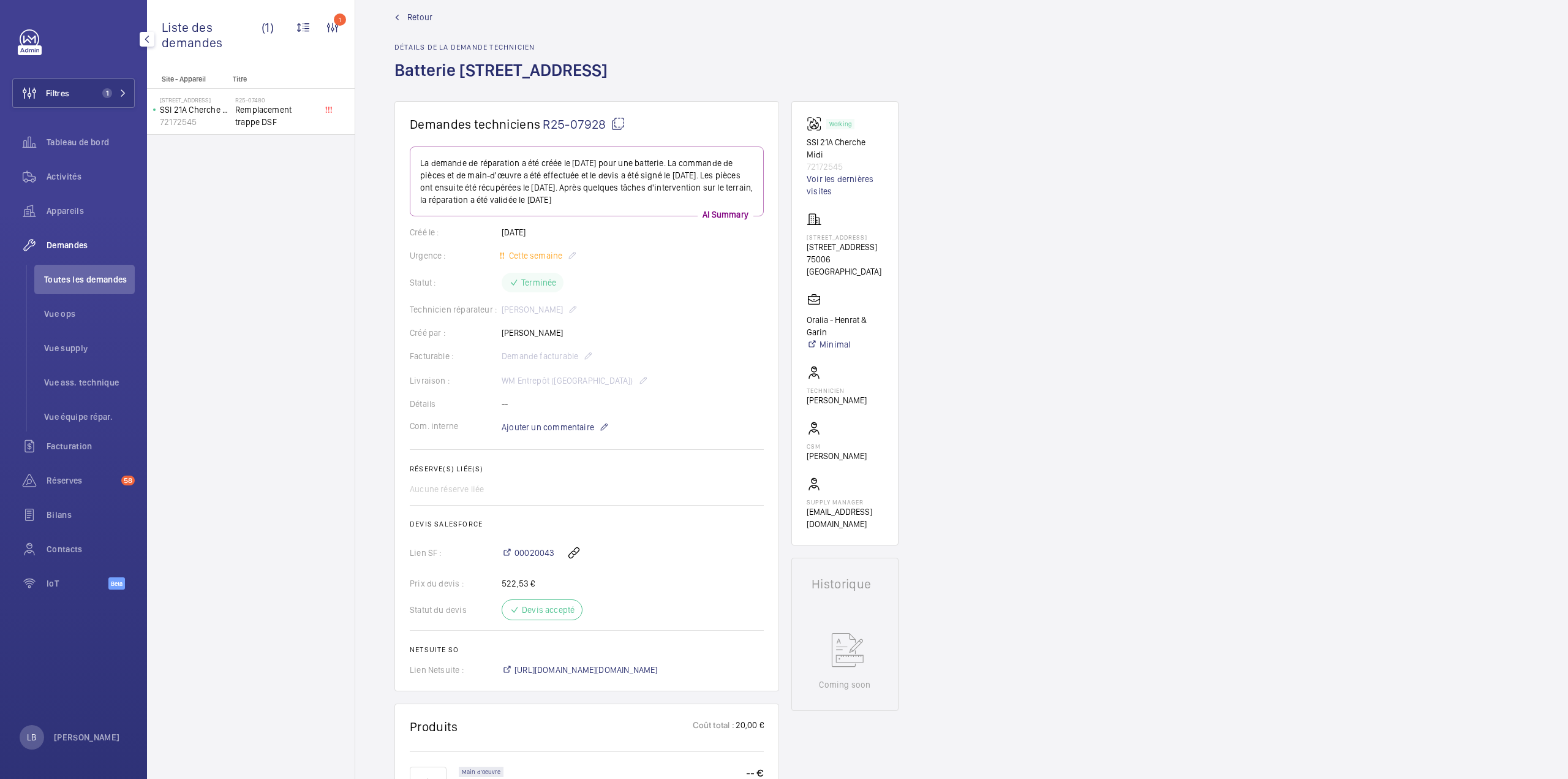
scroll to position [0, 0]
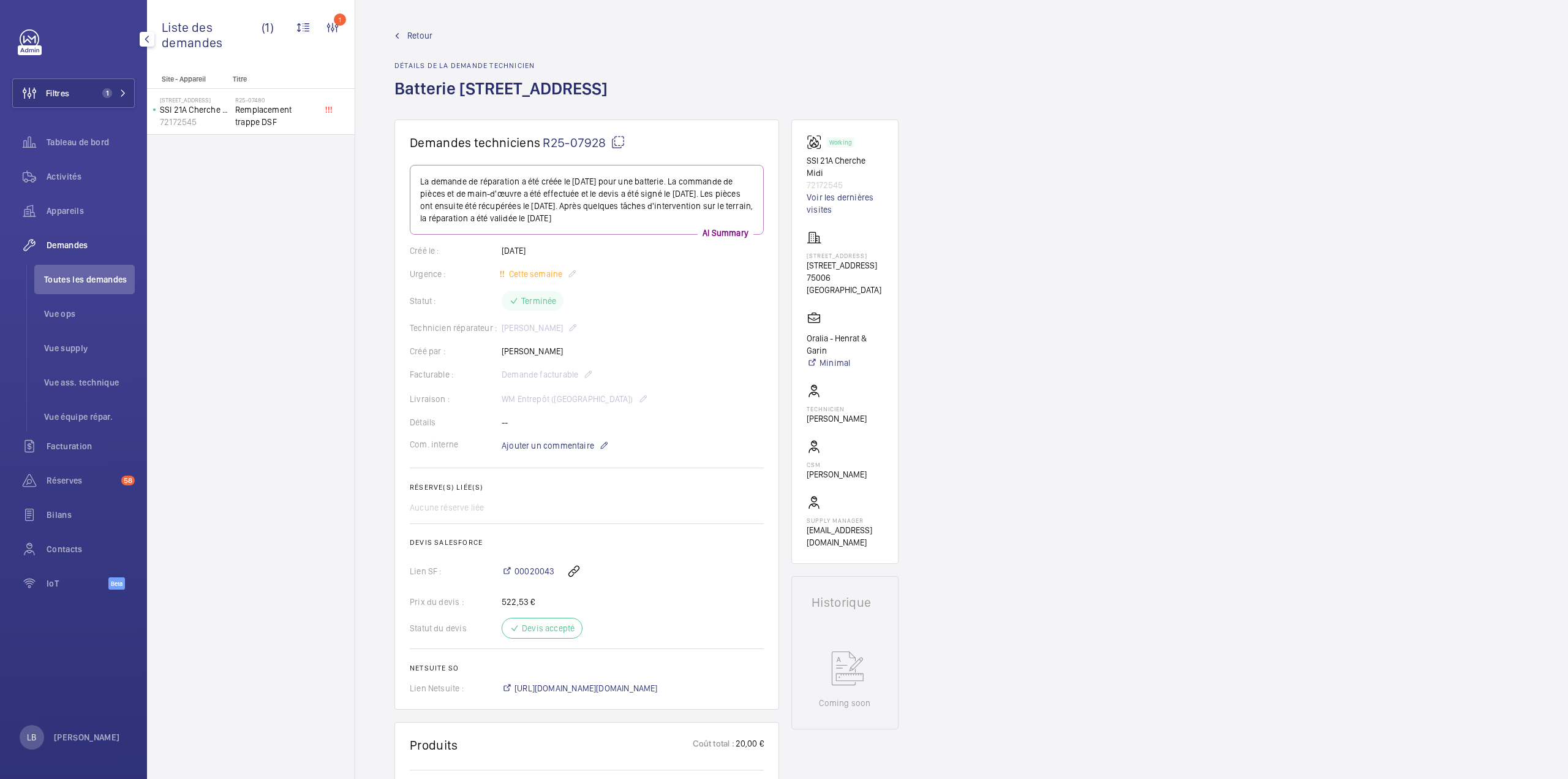
click at [408, 34] on span "Retour" at bounding box center [420, 35] width 25 height 13
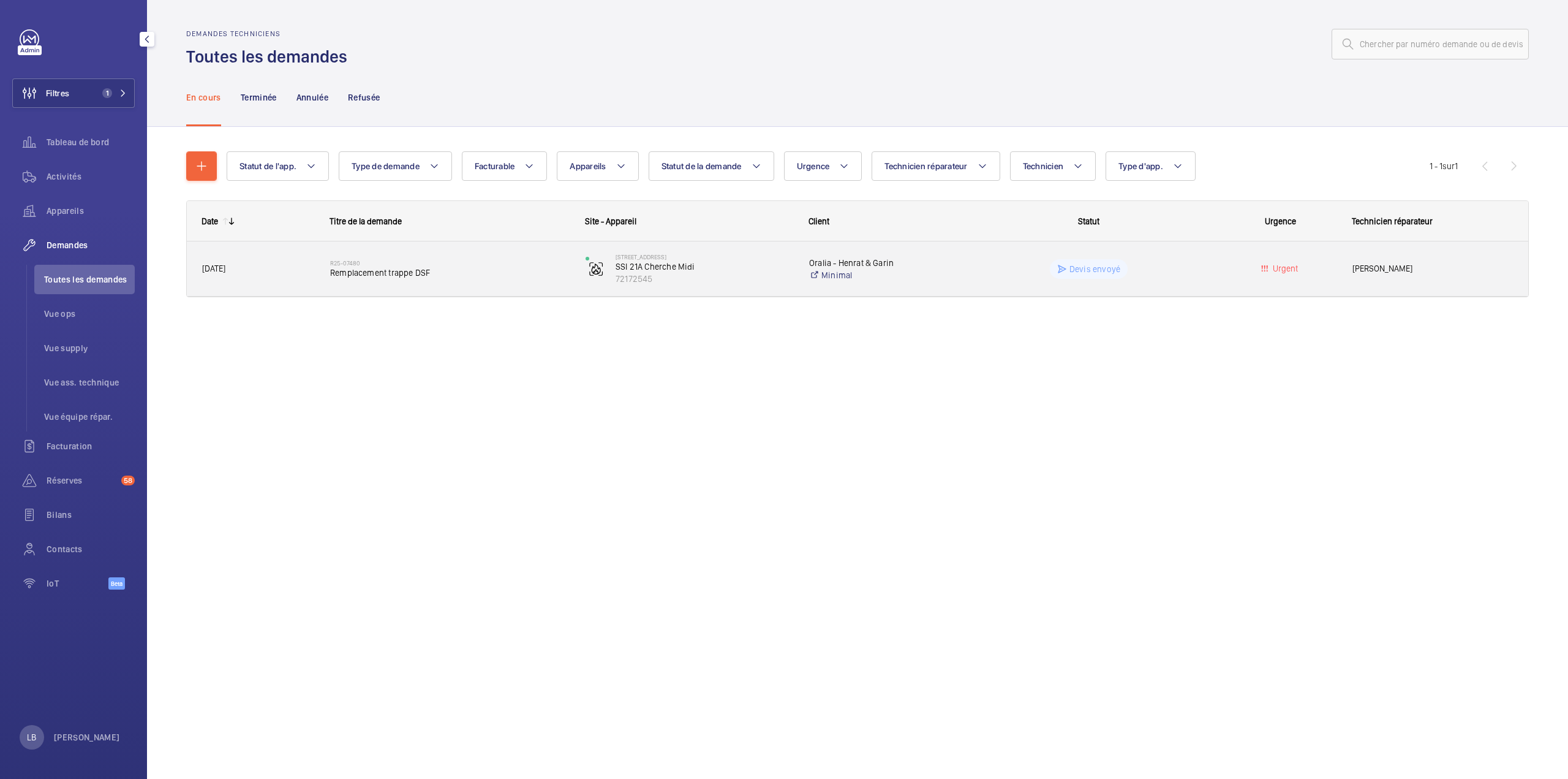
click at [1163, 256] on div "Devis envoyé" at bounding box center [1080, 268] width 254 height 44
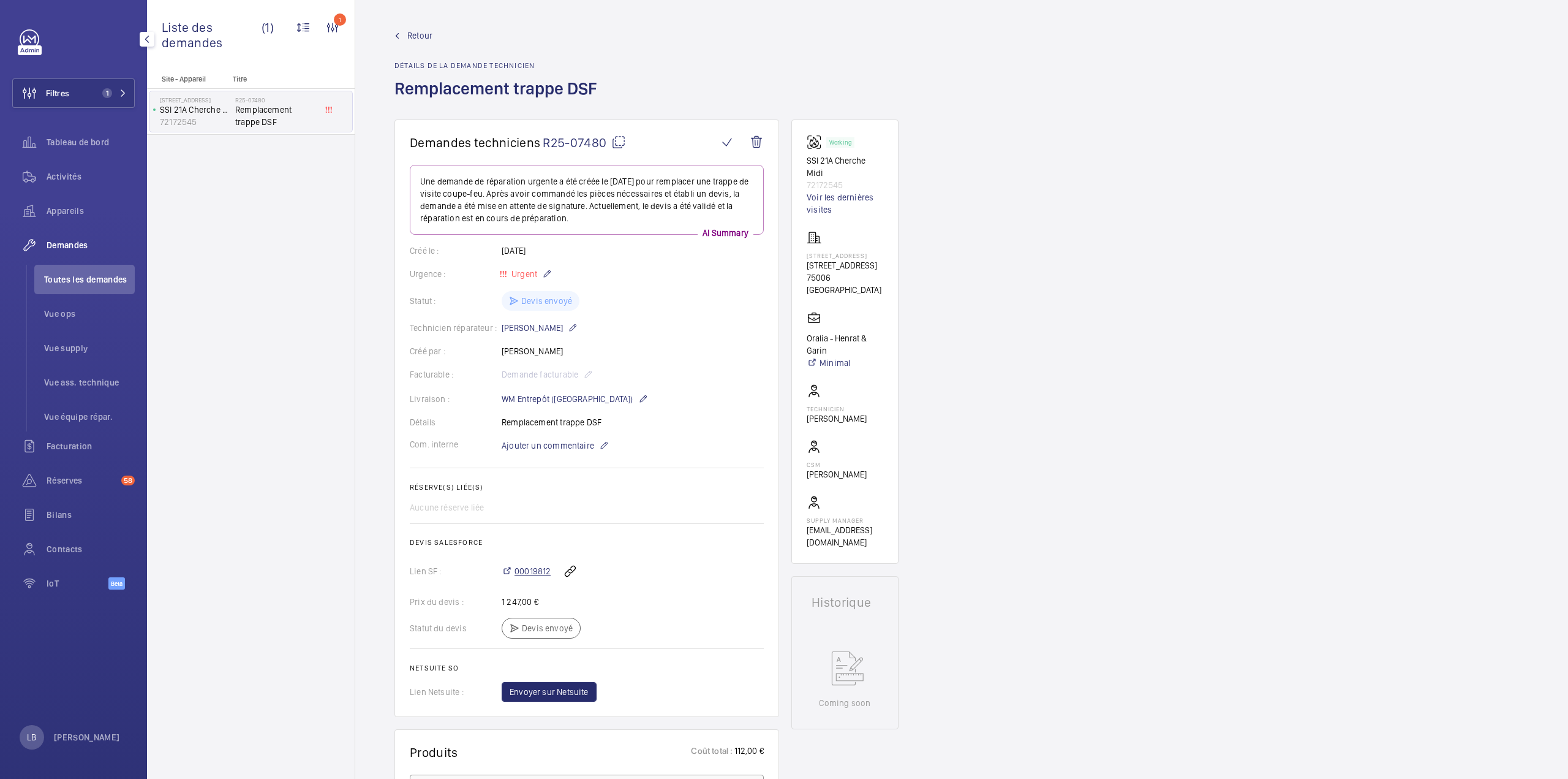
click at [539, 572] on span "00019812" at bounding box center [532, 571] width 36 height 13
click at [534, 566] on span "00019812" at bounding box center [532, 571] width 36 height 13
click at [249, 329] on div "Site - Appareil Titre 21A Rue du Cherche-Midi SSI 21A Cherche Midi 72172545 R25…" at bounding box center [251, 427] width 208 height 704
click at [71, 178] on span "Activités" at bounding box center [90, 176] width 88 height 13
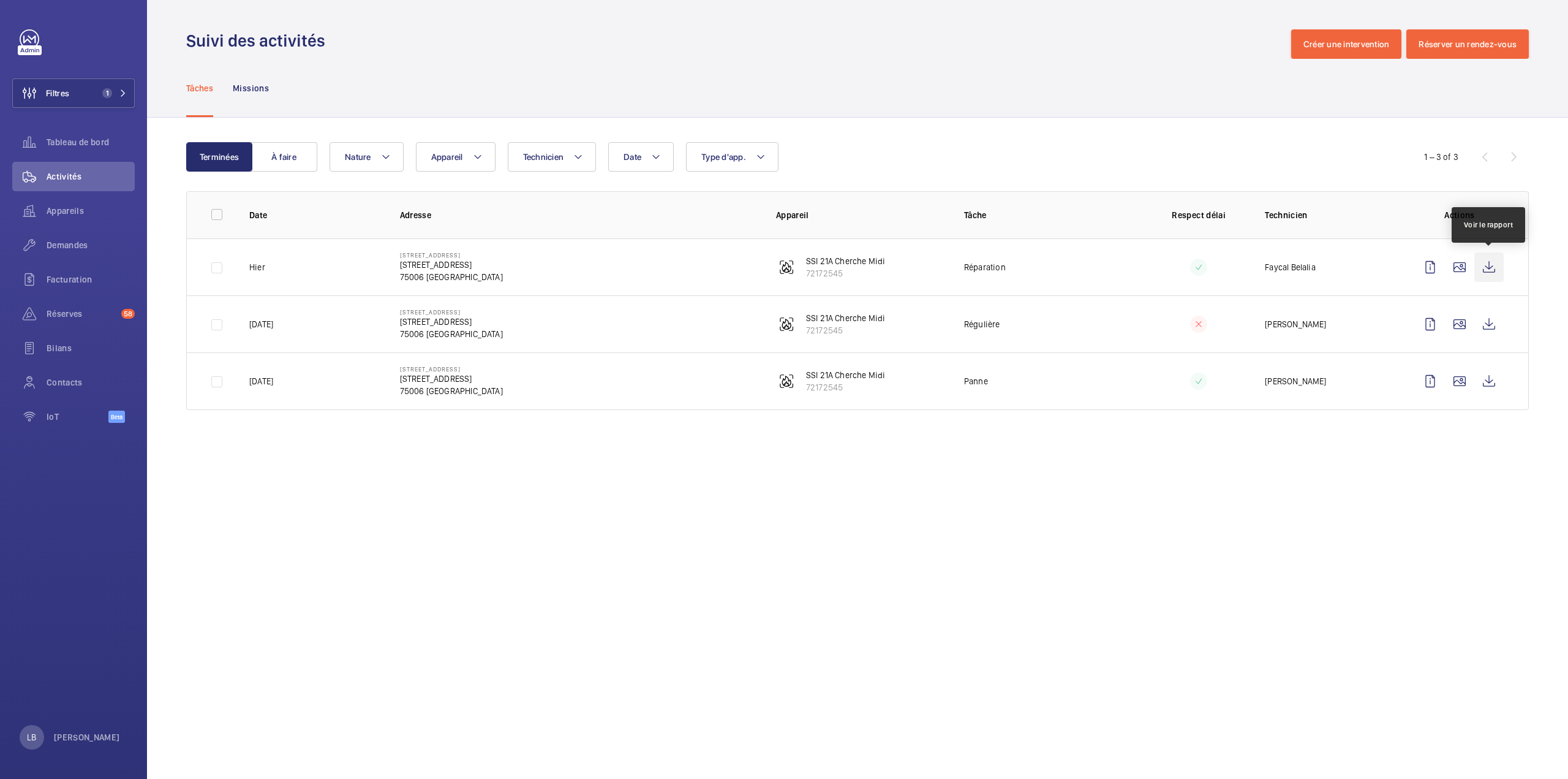
click at [1489, 269] on wm-front-icon-button at bounding box center [1488, 267] width 29 height 29
click at [1433, 265] on wm-front-icon-button at bounding box center [1430, 267] width 29 height 29
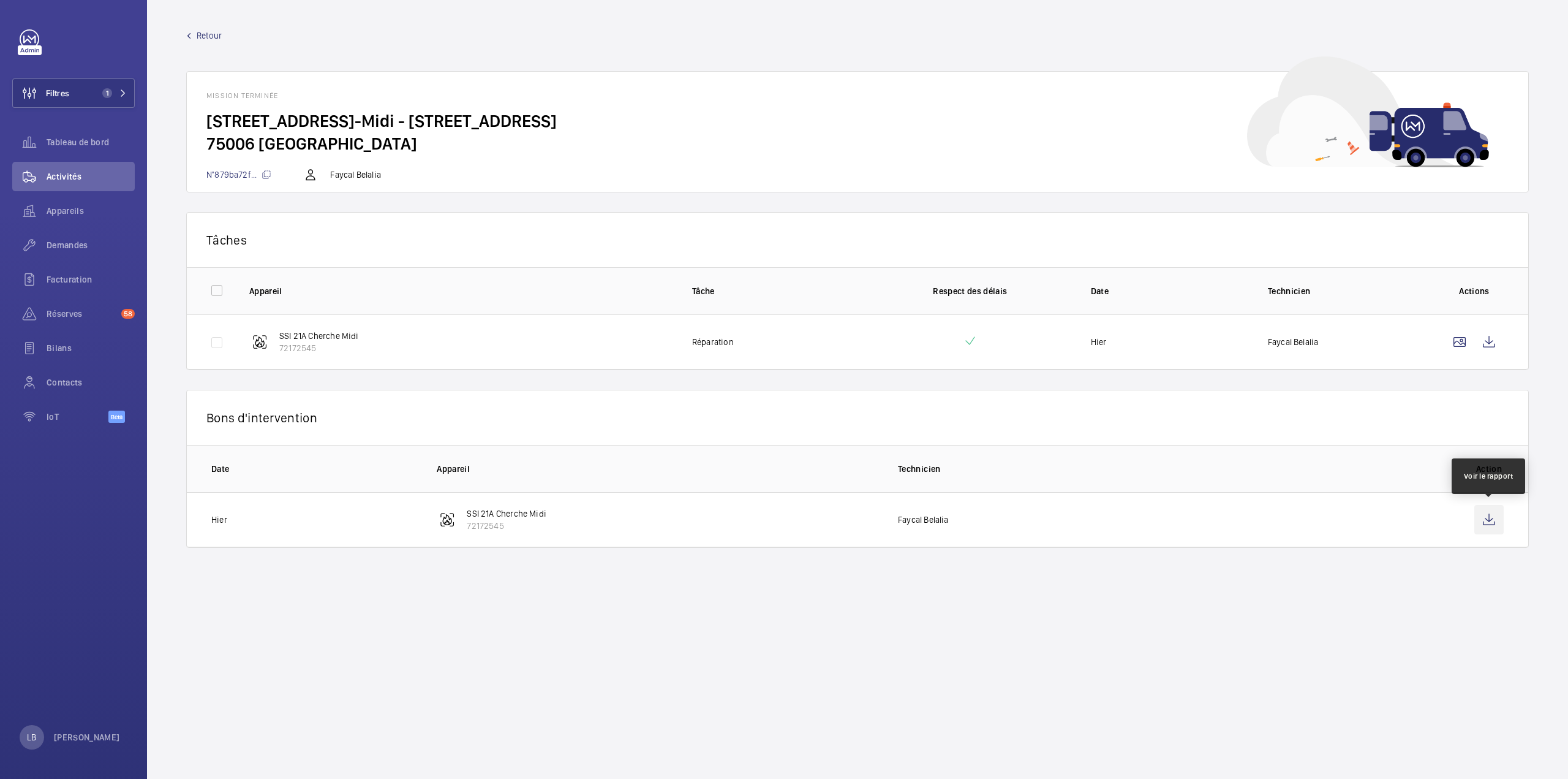
click at [1498, 519] on wm-front-icon-button at bounding box center [1488, 519] width 29 height 29
click at [1497, 520] on wm-front-icon-button at bounding box center [1488, 519] width 29 height 29
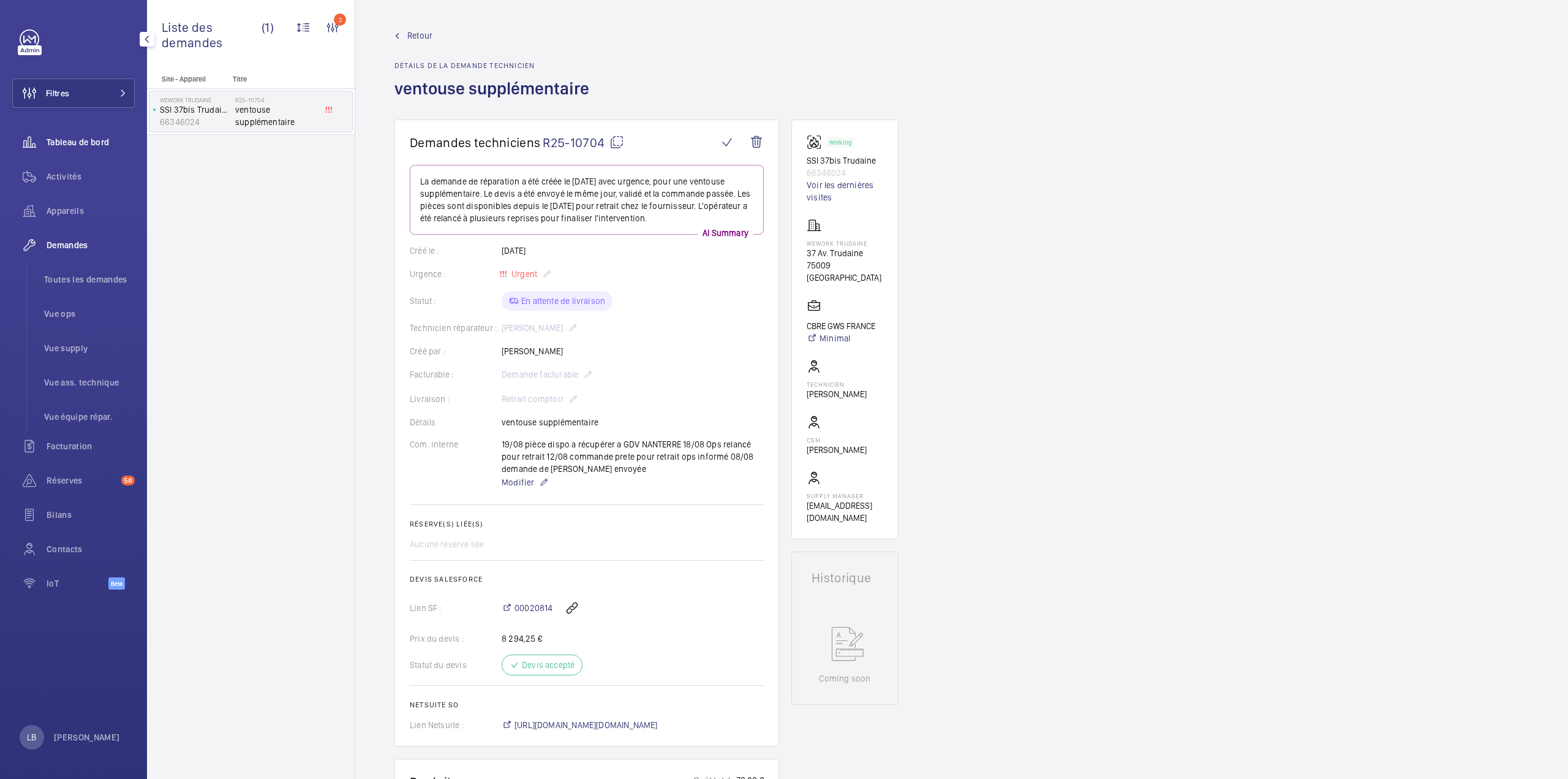
scroll to position [258, 0]
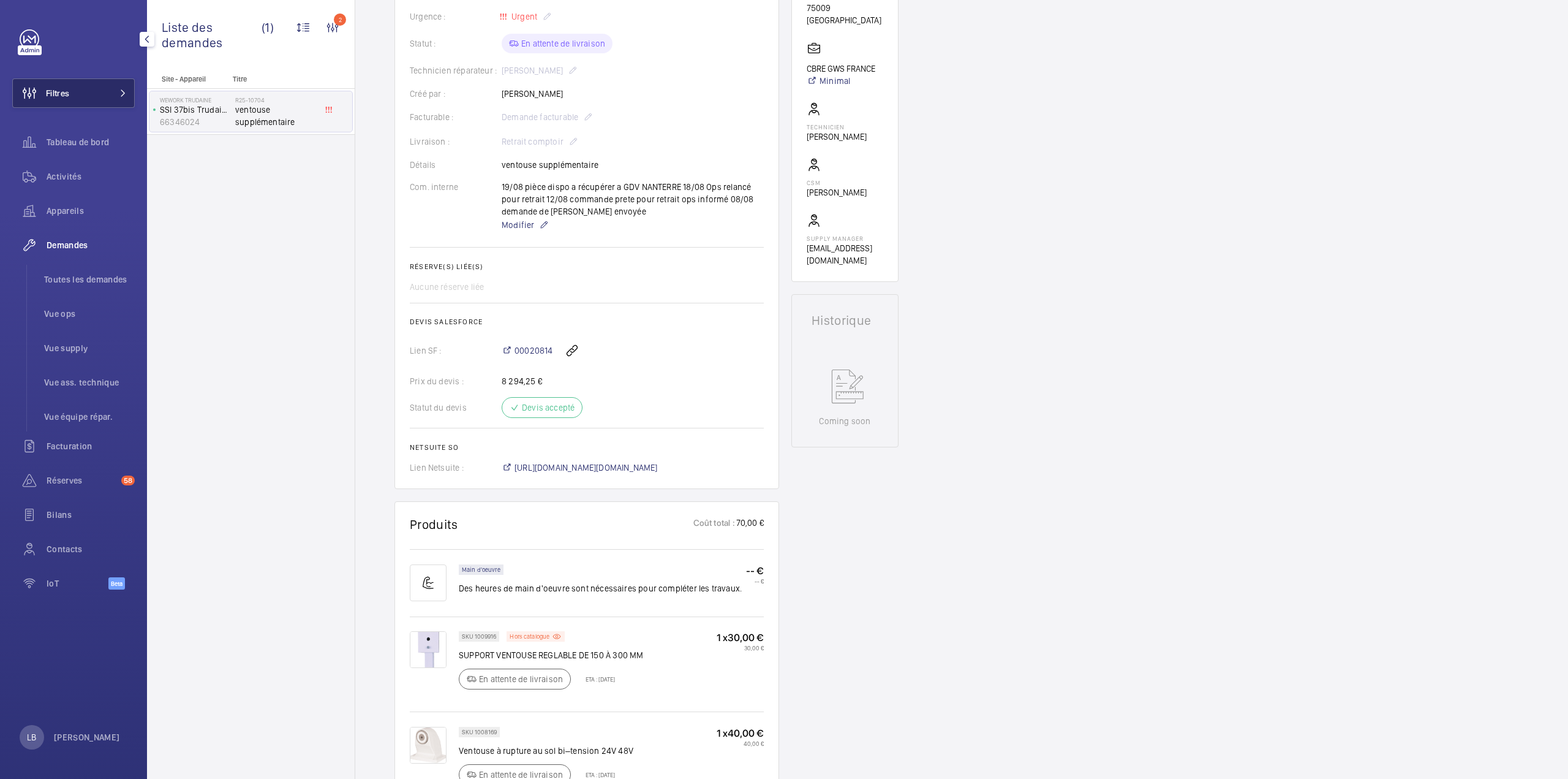
click at [56, 86] on span "Filtres" at bounding box center [41, 93] width 56 height 29
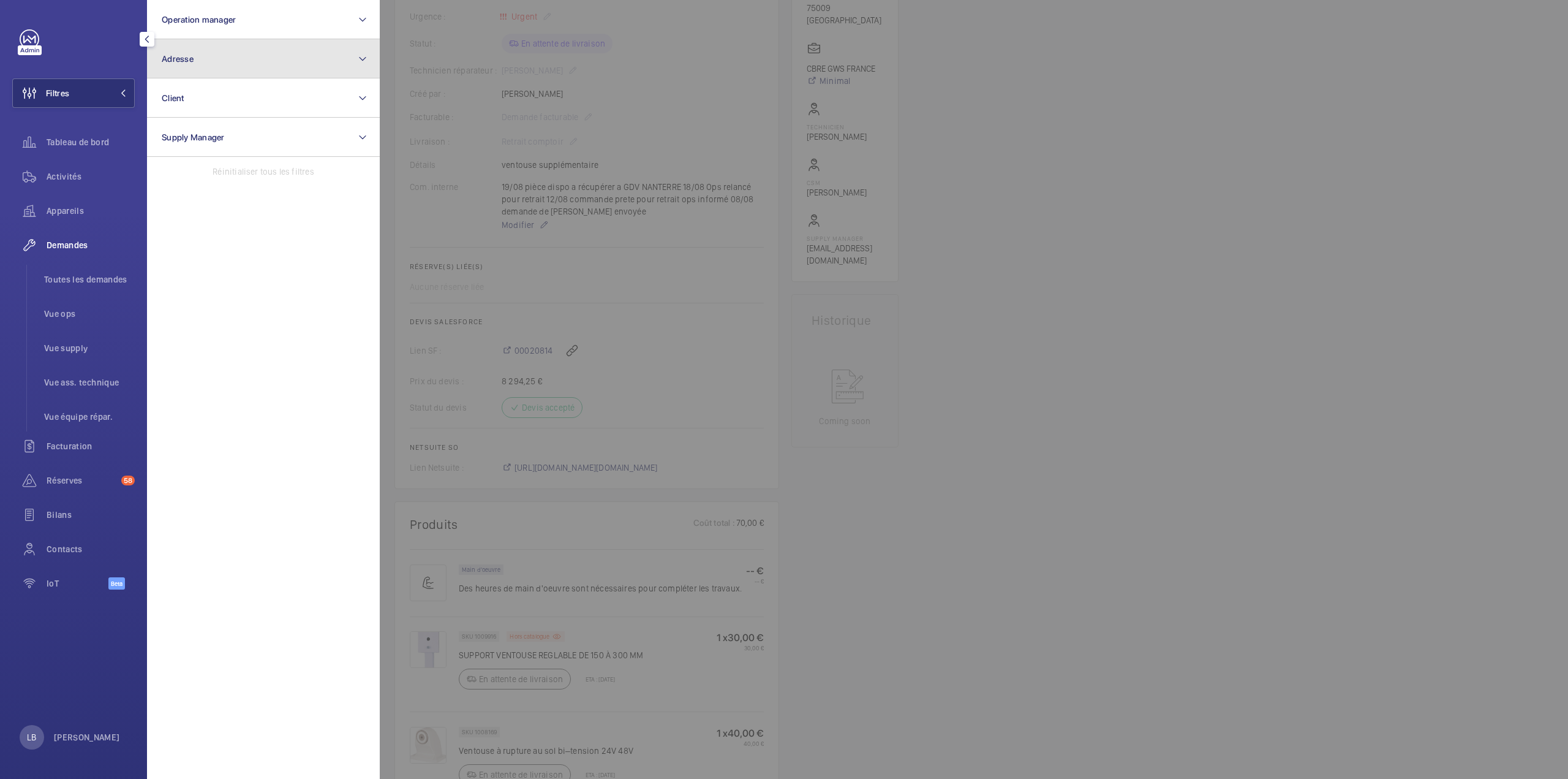
click at [271, 64] on button "Adresse" at bounding box center [262, 58] width 232 height 39
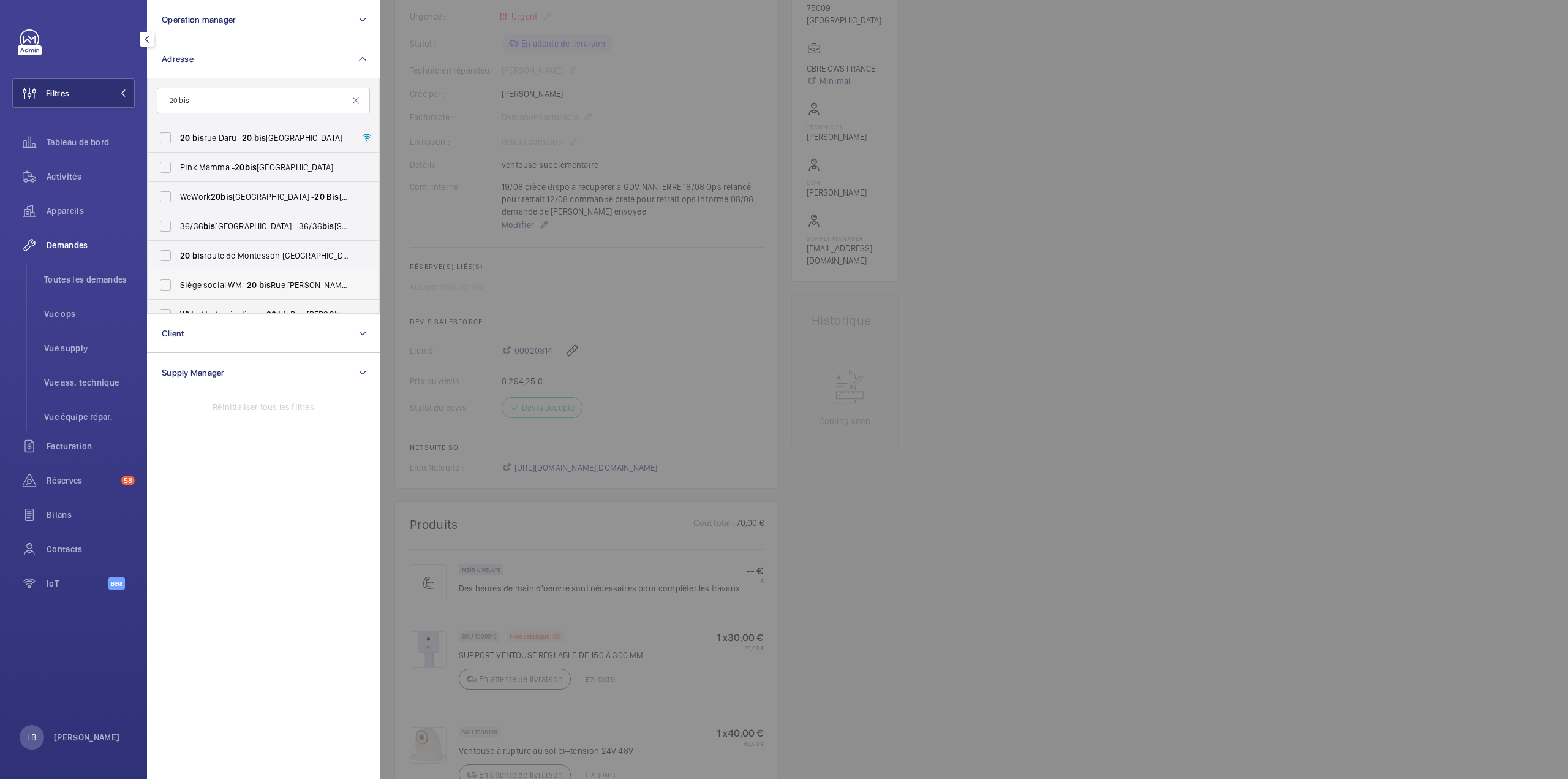
type input "20 bis"
click at [226, 286] on span "Siège social WM - [STREET_ADDRESS][PERSON_NAME] 92 20 0" at bounding box center [263, 285] width 168 height 13
click at [178, 286] on input "Siège social WM - [STREET_ADDRESS][PERSON_NAME] 92 20 0" at bounding box center [164, 284] width 24 height 24
checkbox input "true"
click at [70, 173] on span "Activités" at bounding box center [90, 176] width 88 height 13
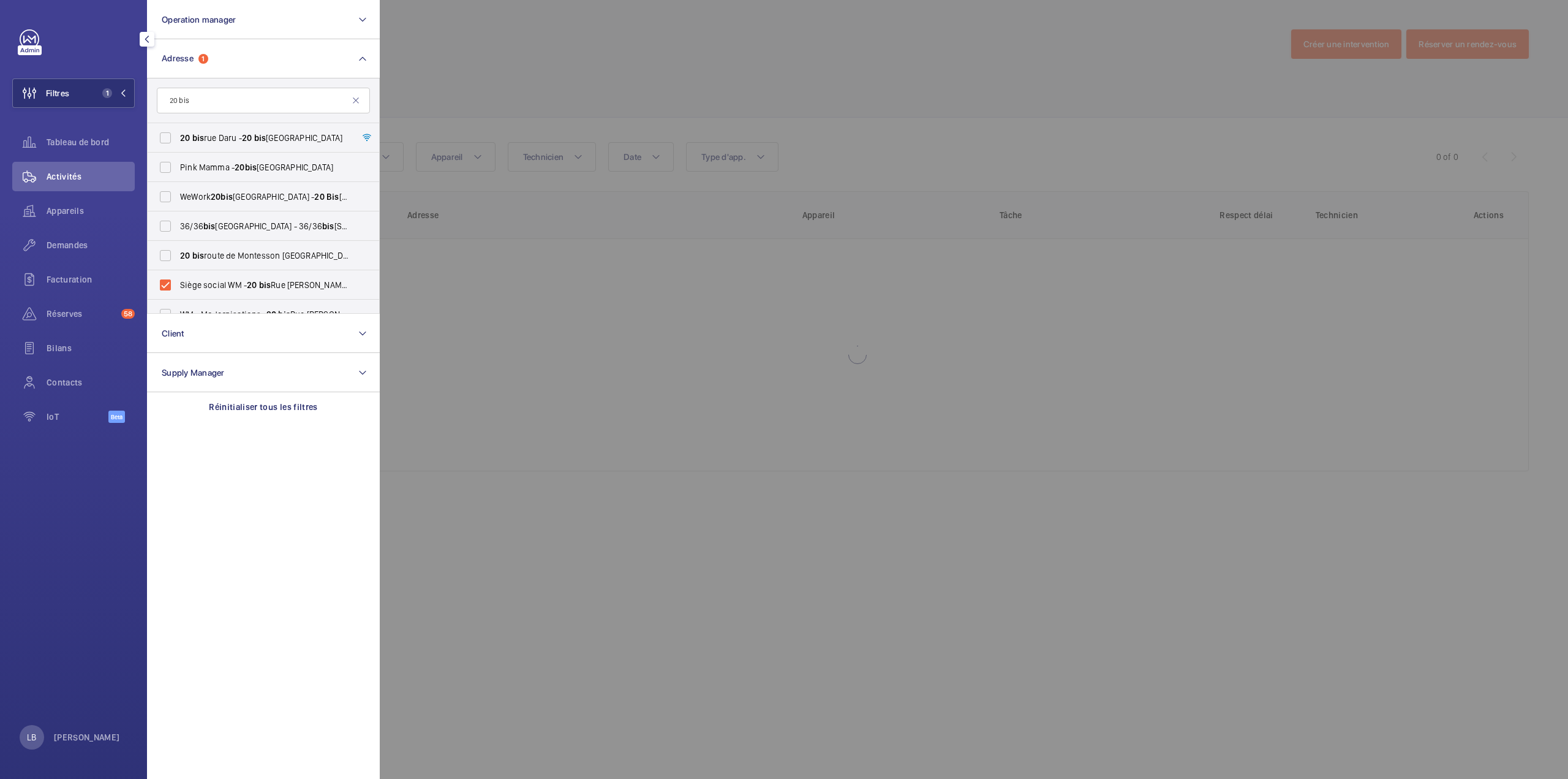
click at [848, 38] on div at bounding box center [1164, 389] width 1568 height 779
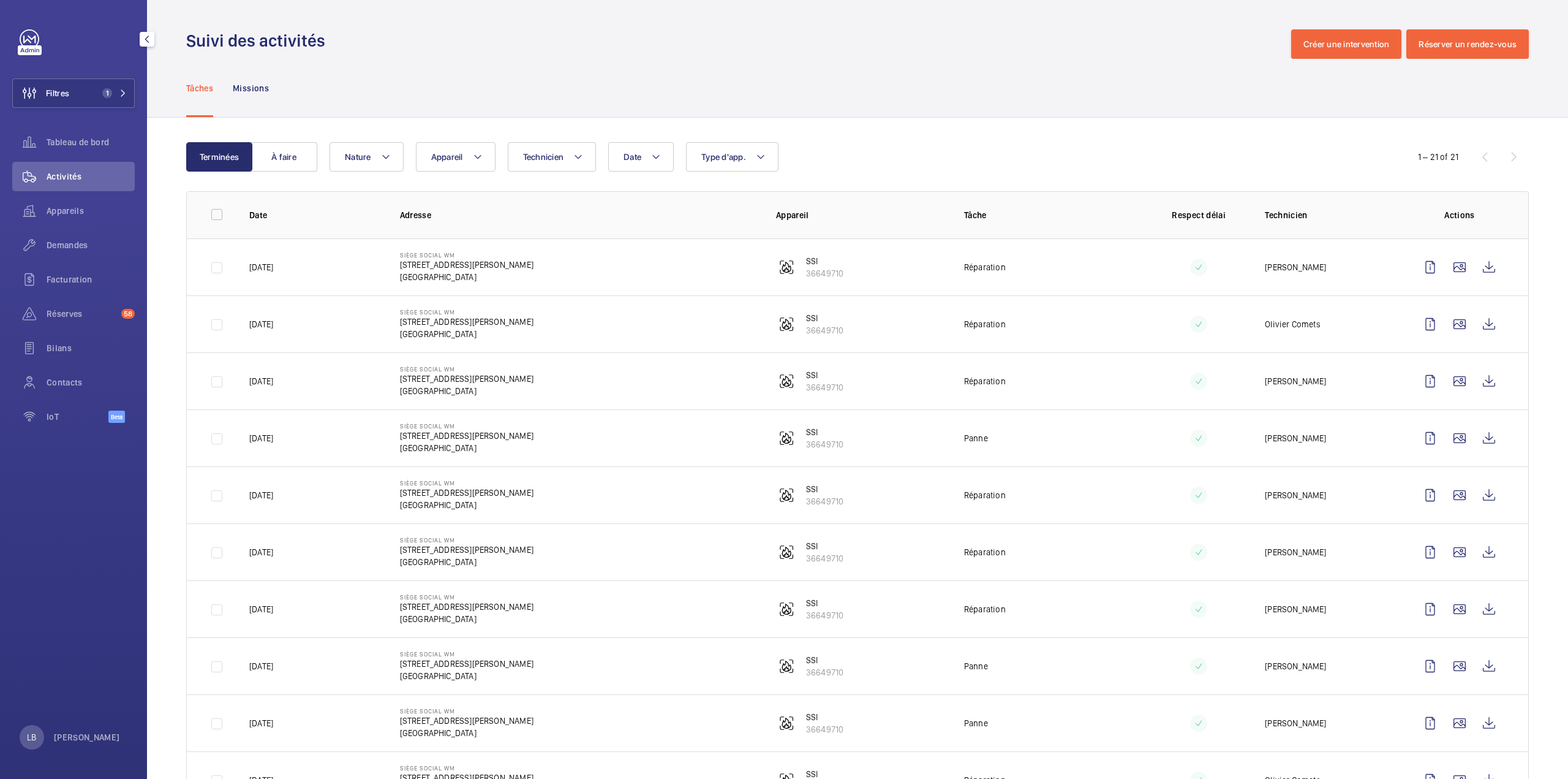
drag, startPoint x: 842, startPoint y: 275, endPoint x: 790, endPoint y: 289, distance: 53.9
click at [790, 289] on td "SSI 36649710" at bounding box center [850, 266] width 188 height 57
copy p "36649710"
click at [1122, 99] on div "Tâches Missions" at bounding box center [857, 88] width 1342 height 58
click at [61, 93] on span "Filtres" at bounding box center [57, 92] width 23 height 13
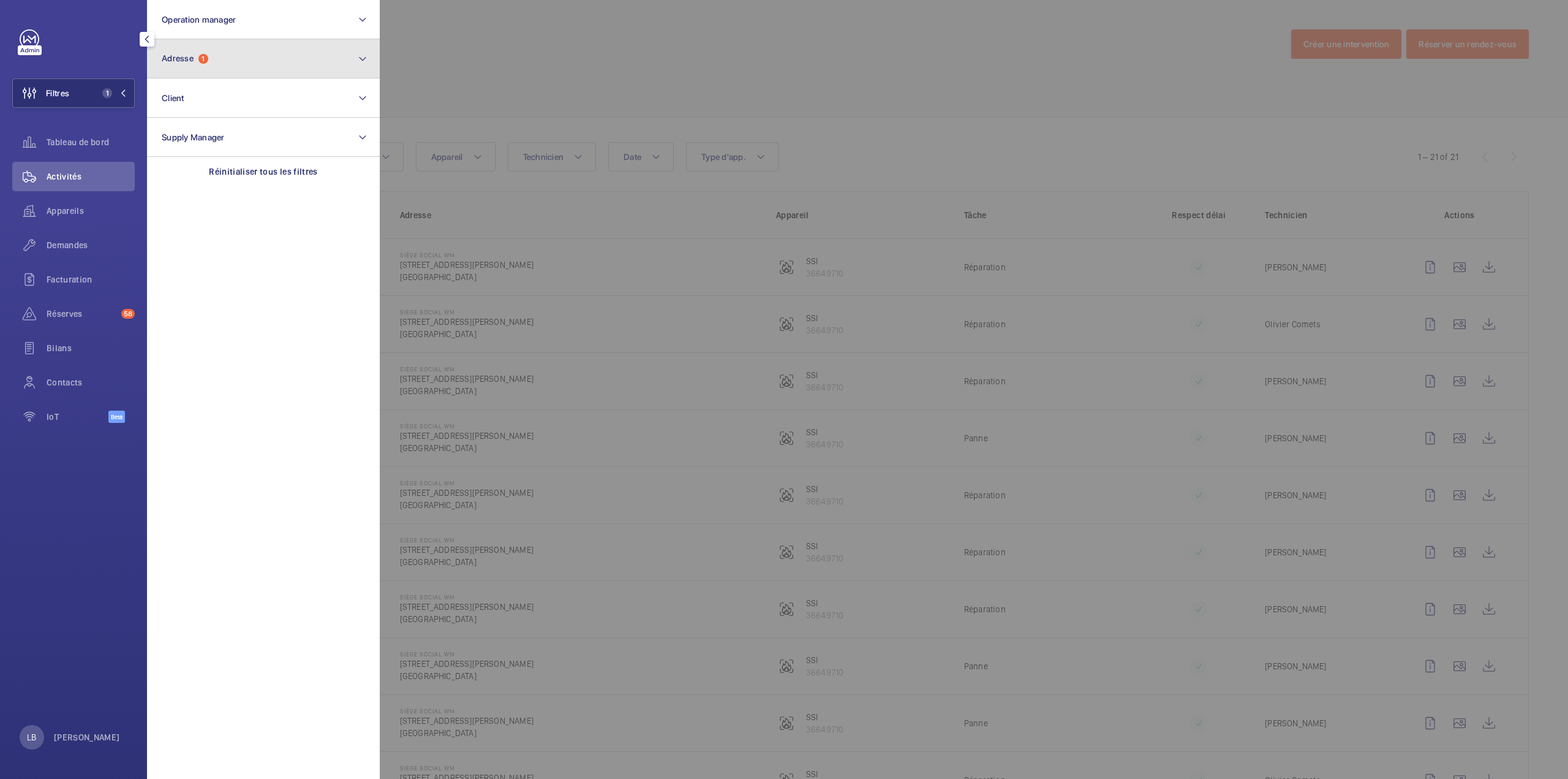
click at [229, 53] on button "Adresse 1" at bounding box center [262, 58] width 232 height 39
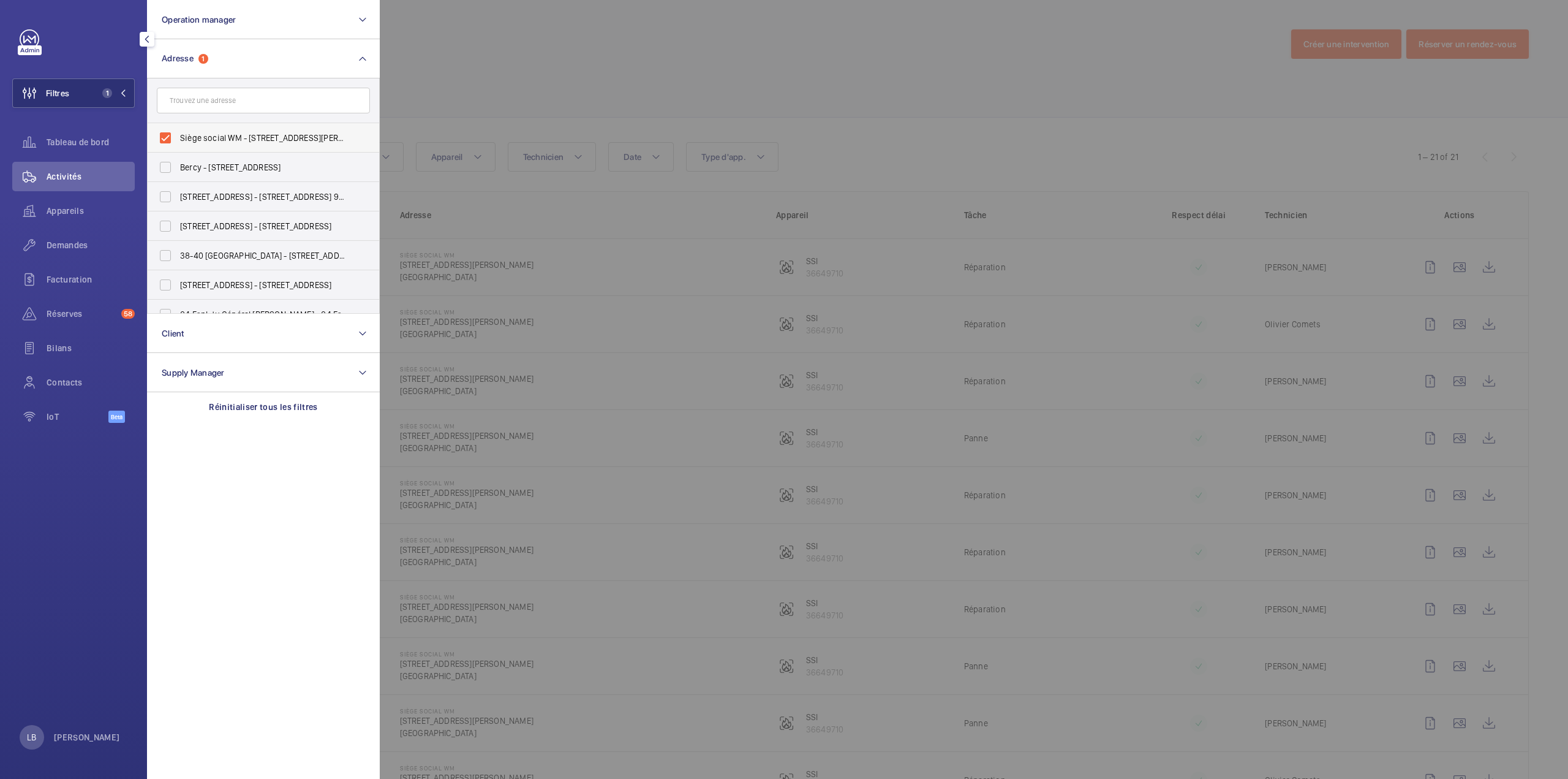
click at [167, 140] on label "Siège social WM - [STREET_ADDRESS][PERSON_NAME]" at bounding box center [254, 138] width 213 height 29
click at [167, 140] on input "Siège social WM - [STREET_ADDRESS][PERSON_NAME]" at bounding box center [164, 137] width 24 height 24
checkbox input "false"
click at [496, 68] on div at bounding box center [1164, 389] width 1568 height 779
